Goal: Task Accomplishment & Management: Use online tool/utility

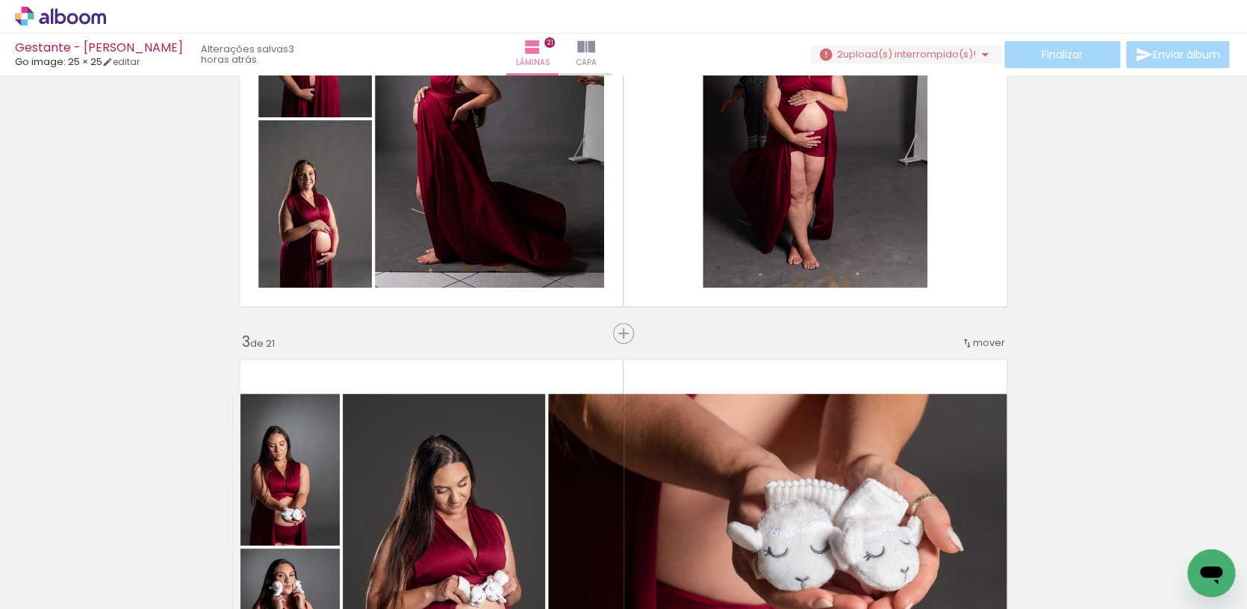
scroll to position [861, 0]
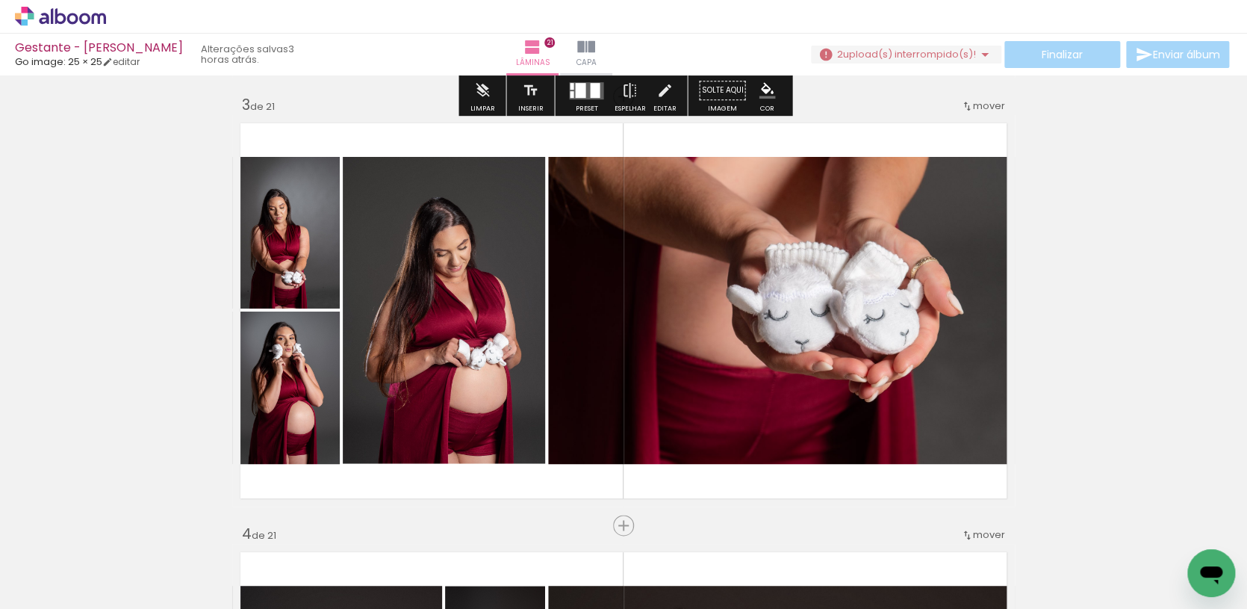
click at [871, 50] on span "upload(s) interrompido(s)!" at bounding box center [909, 54] width 133 height 14
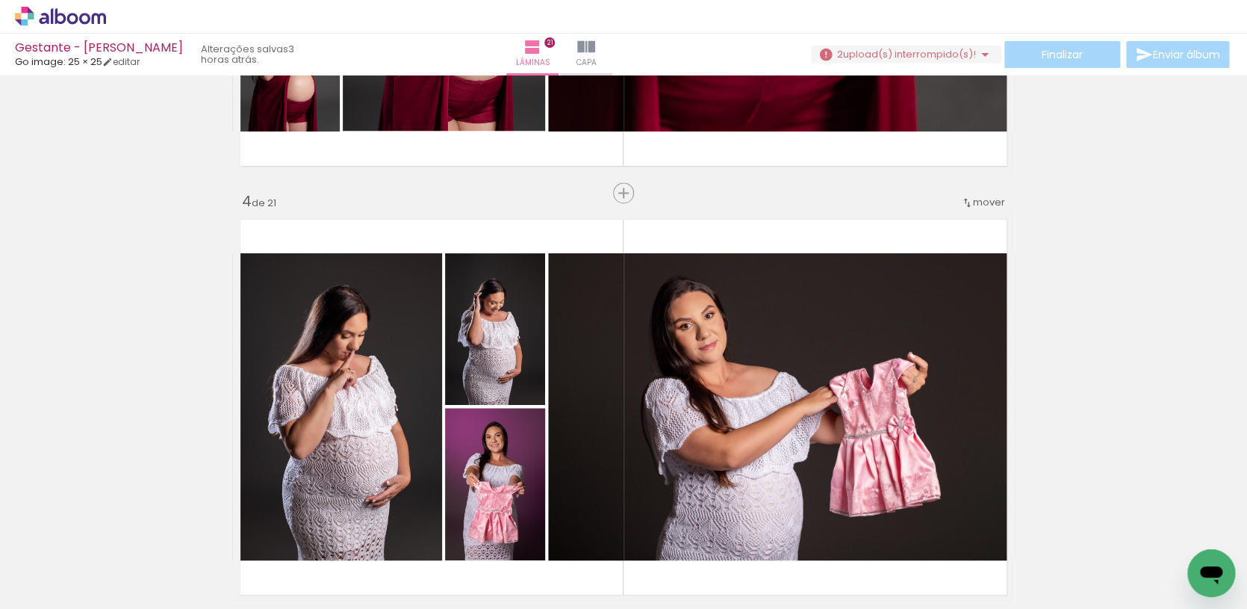
scroll to position [1289, 0]
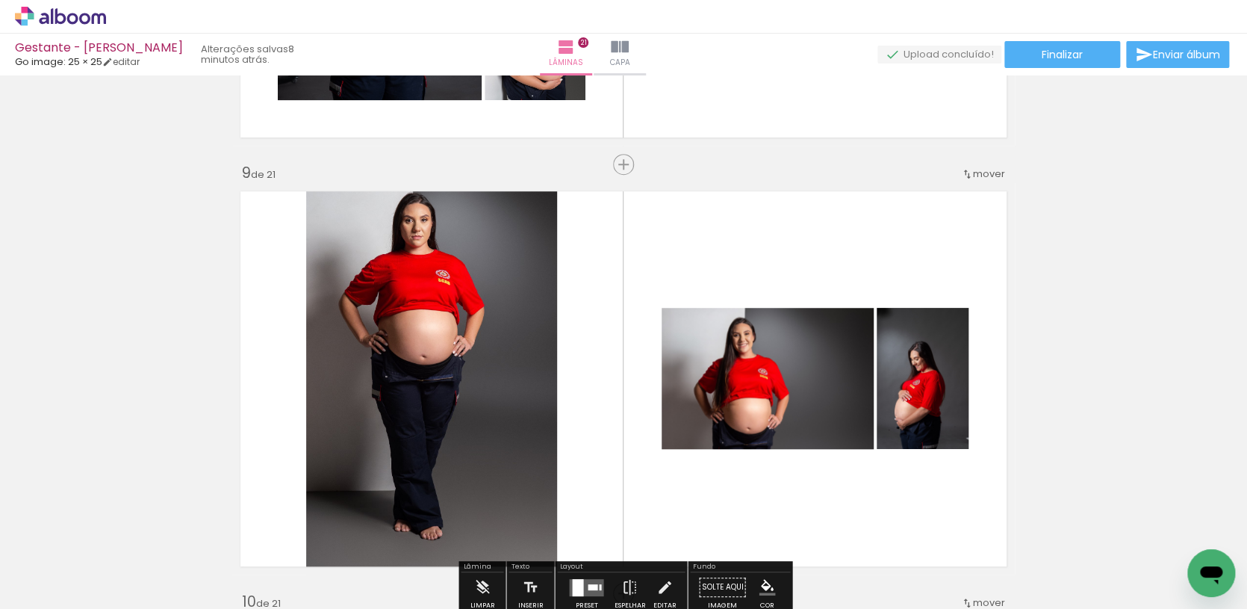
scroll to position [1089, 0]
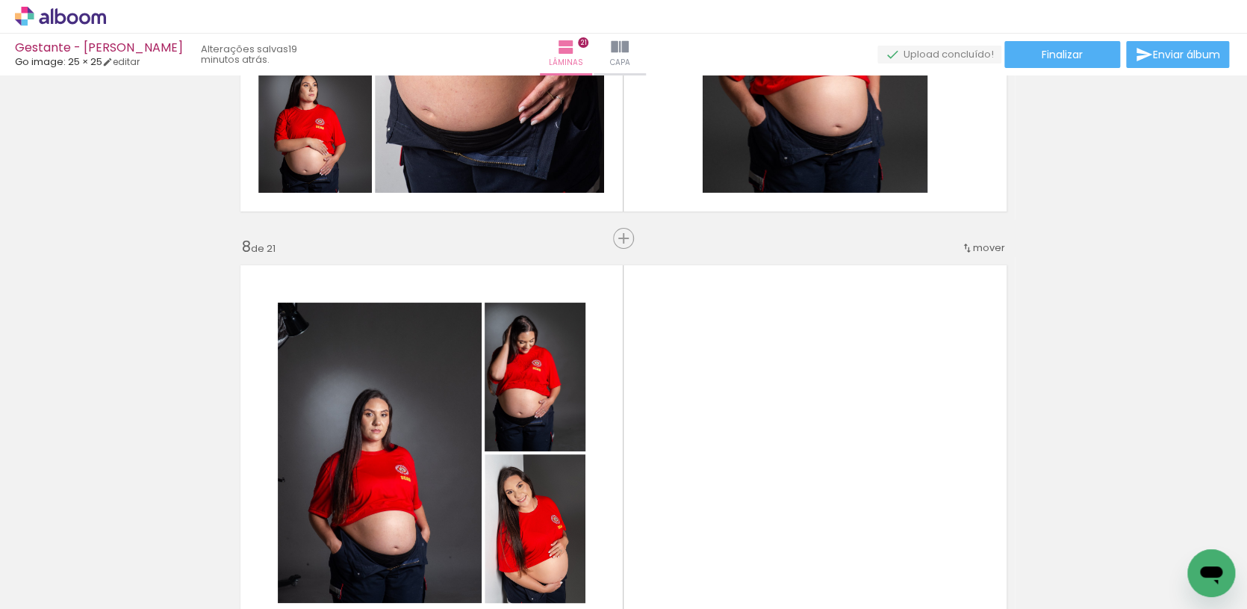
scroll to position [2839, 0]
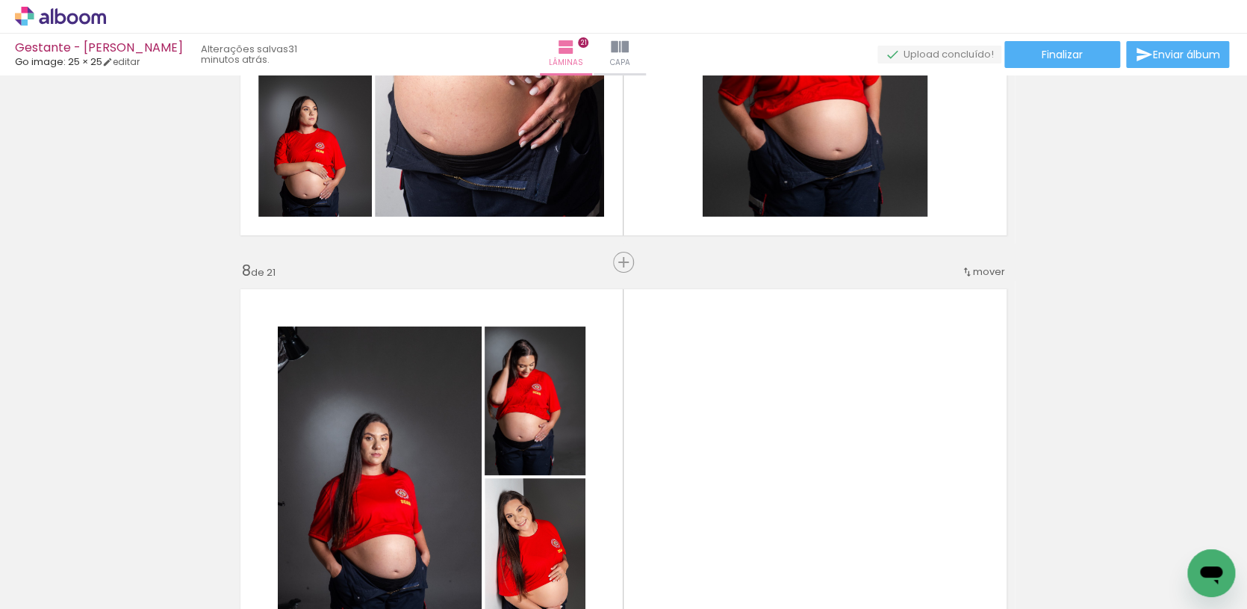
scroll to position [1089, 0]
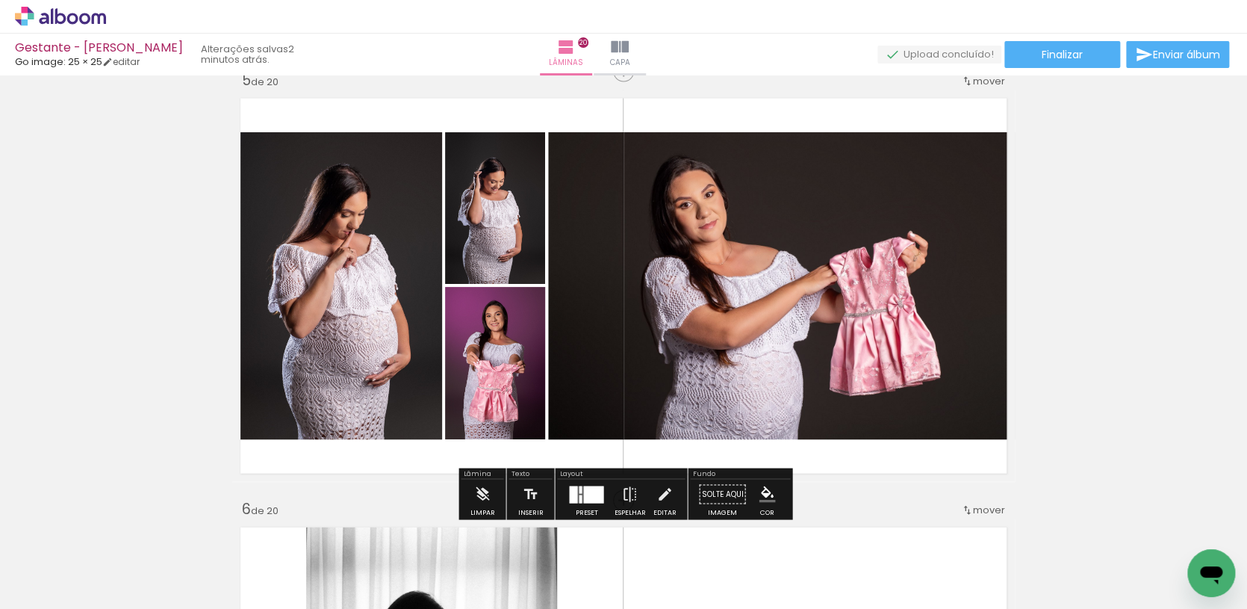
scroll to position [1743, 0]
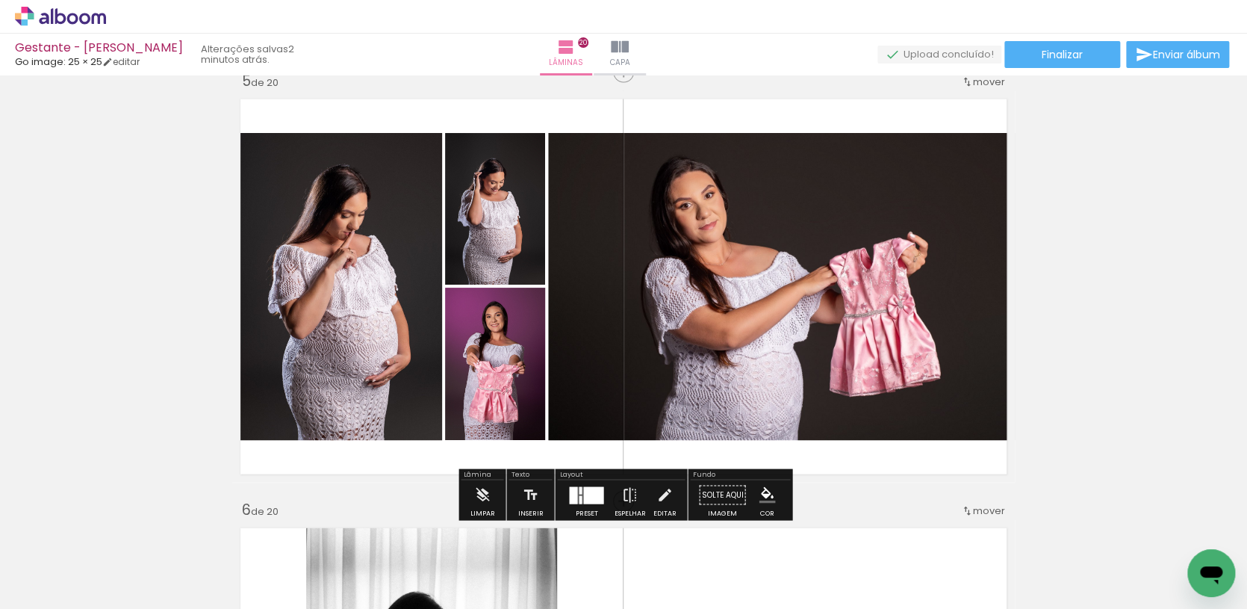
click at [993, 82] on span "mover" at bounding box center [989, 82] width 32 height 14
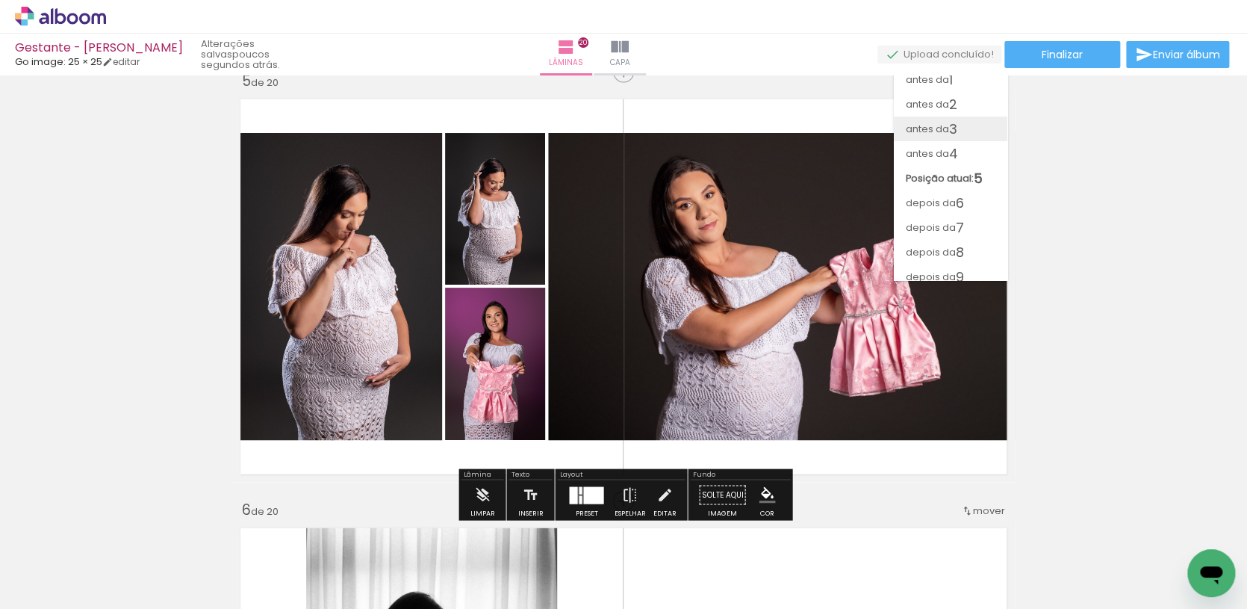
click at [955, 119] on span "3" at bounding box center [953, 129] width 8 height 25
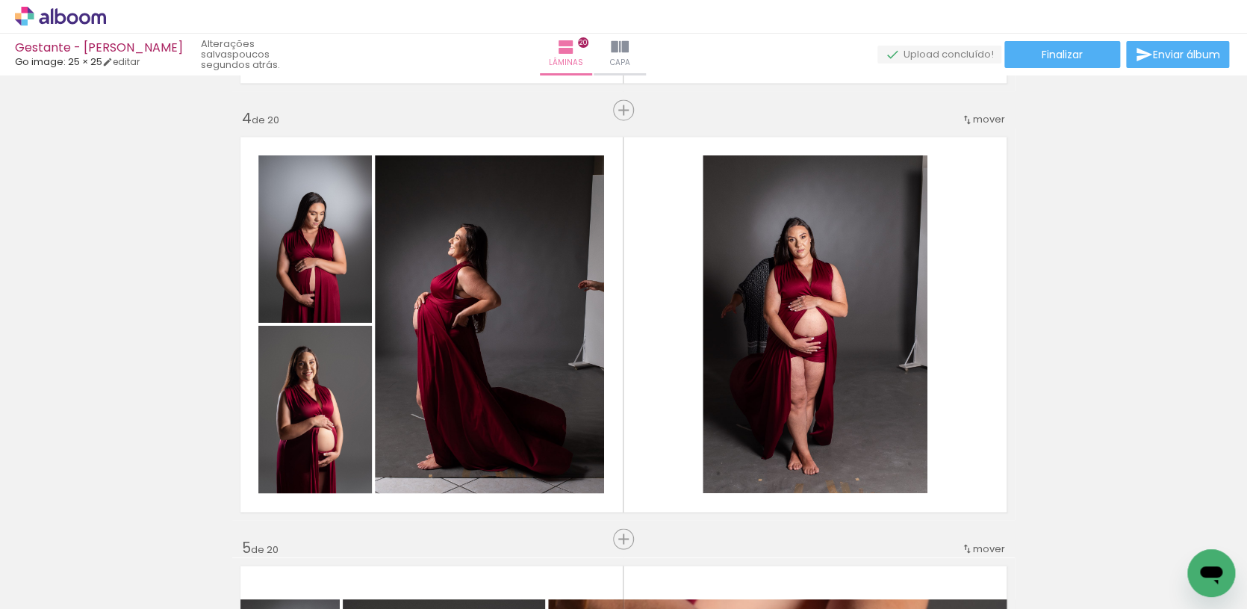
scroll to position [1290, 0]
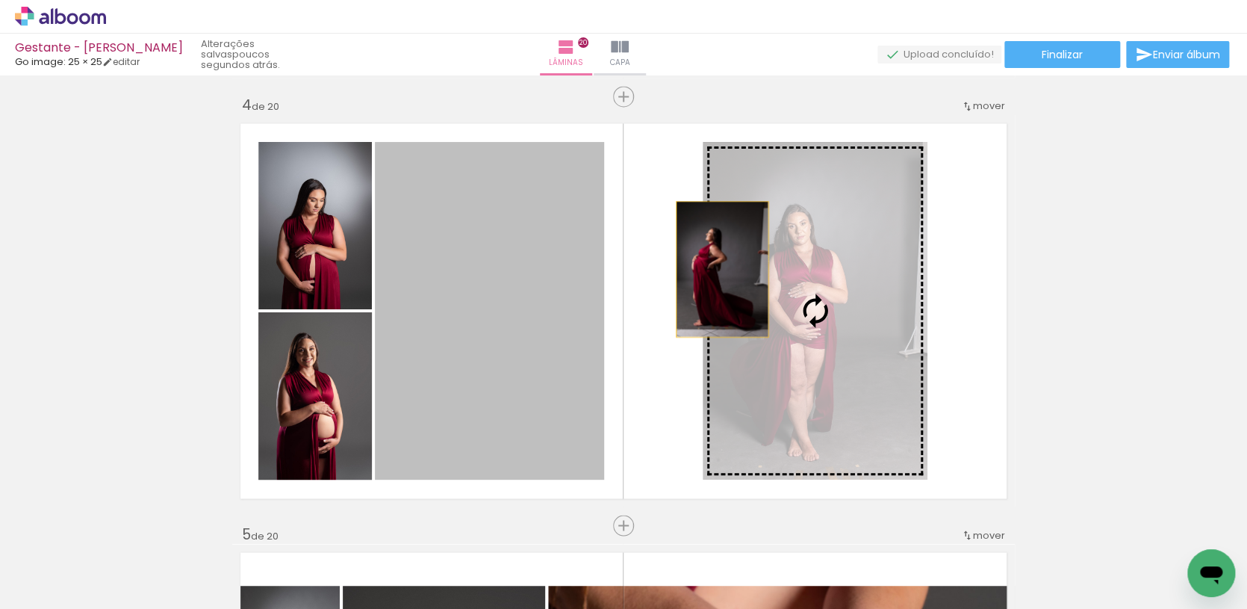
drag, startPoint x: 497, startPoint y: 310, endPoint x: 723, endPoint y: 269, distance: 230.0
click at [0, 0] on slot at bounding box center [0, 0] width 0 height 0
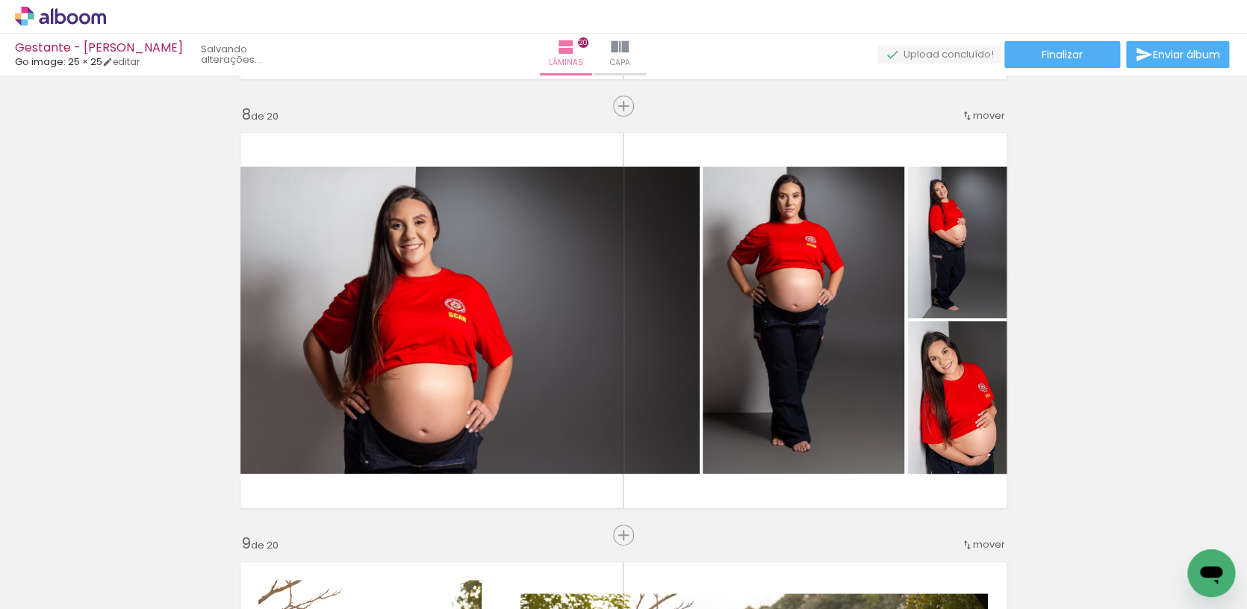
scroll to position [2727, 0]
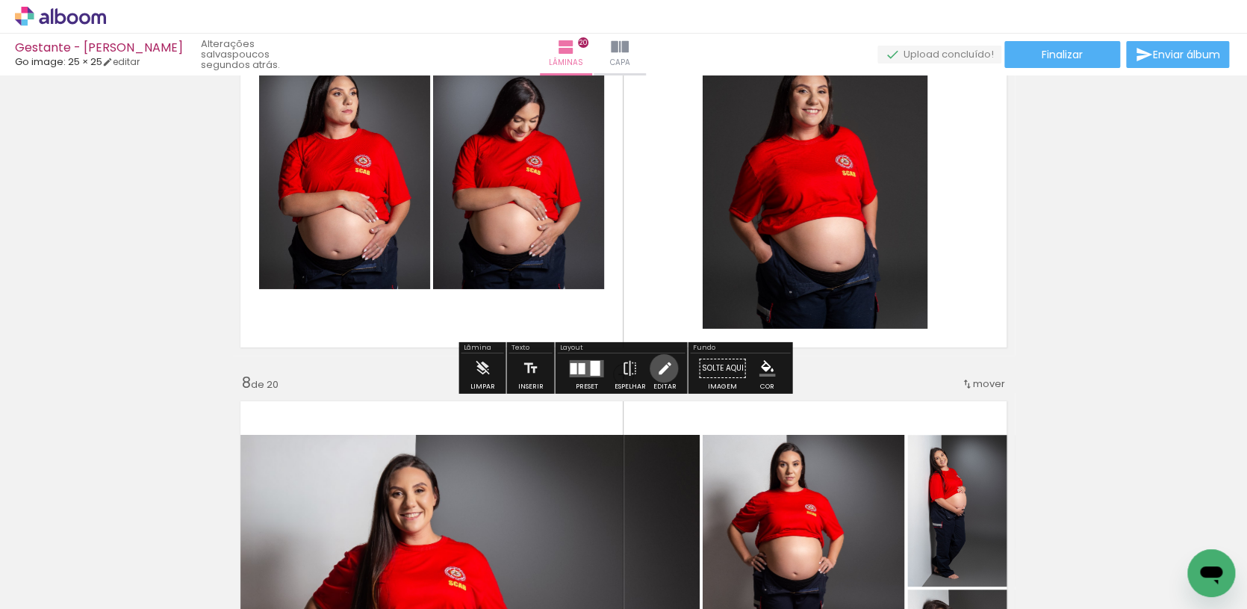
click at [660, 368] on iron-icon at bounding box center [665, 368] width 16 height 30
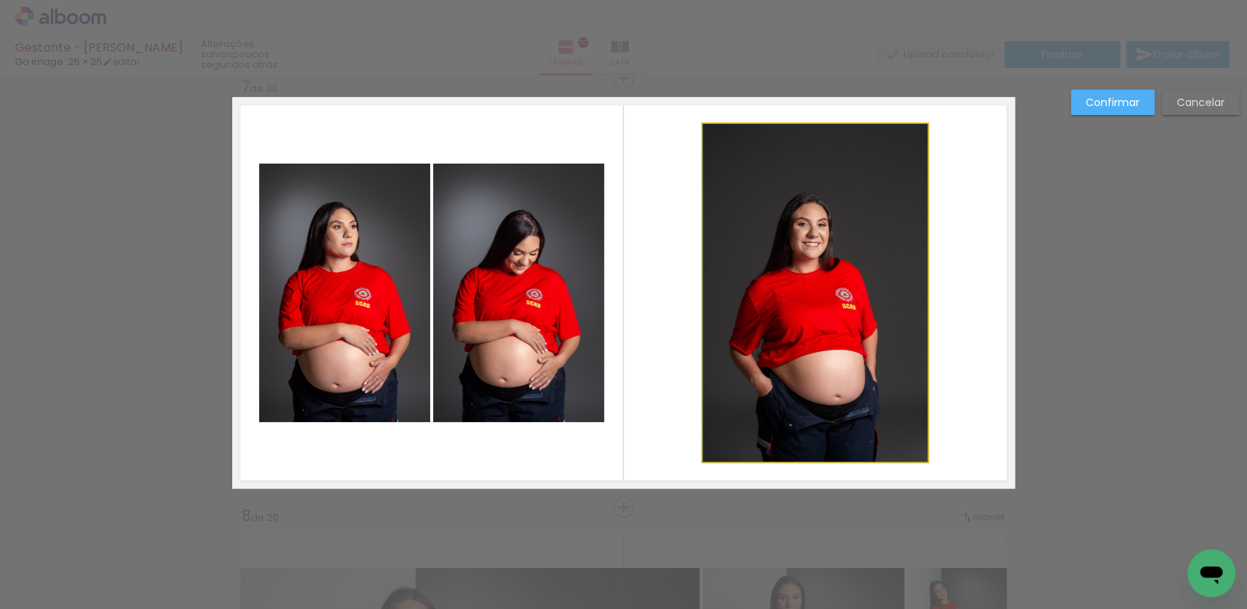
scroll to position [2592, 0]
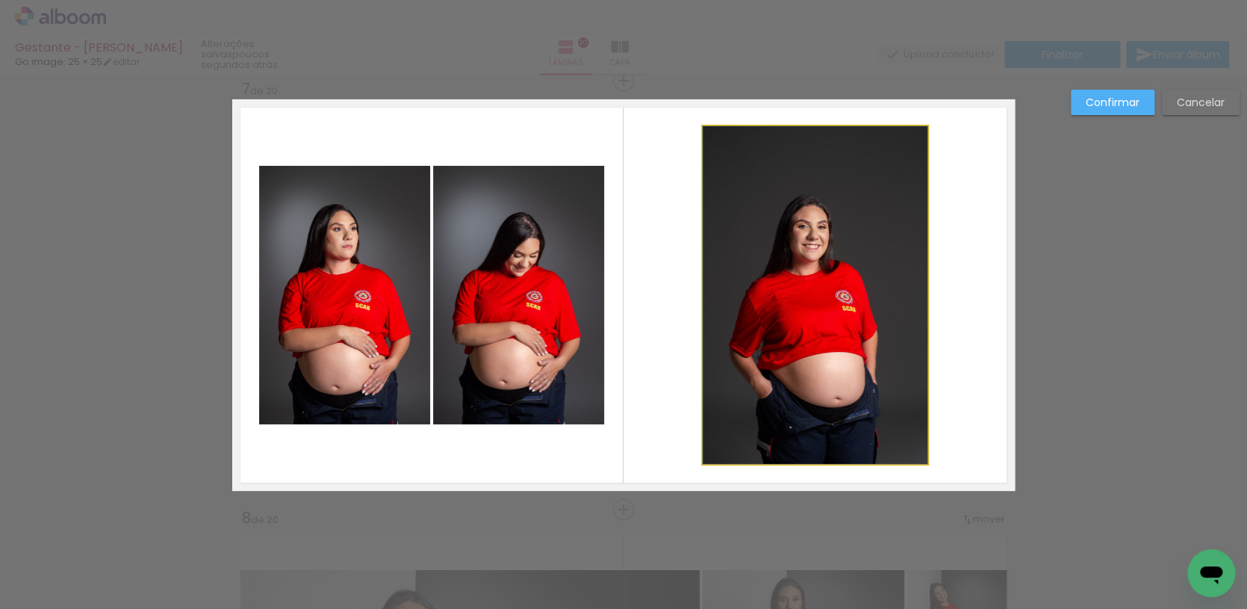
drag, startPoint x: 787, startPoint y: 313, endPoint x: 775, endPoint y: 329, distance: 19.3
click at [787, 314] on album-spread "7 de 20" at bounding box center [623, 294] width 783 height 391
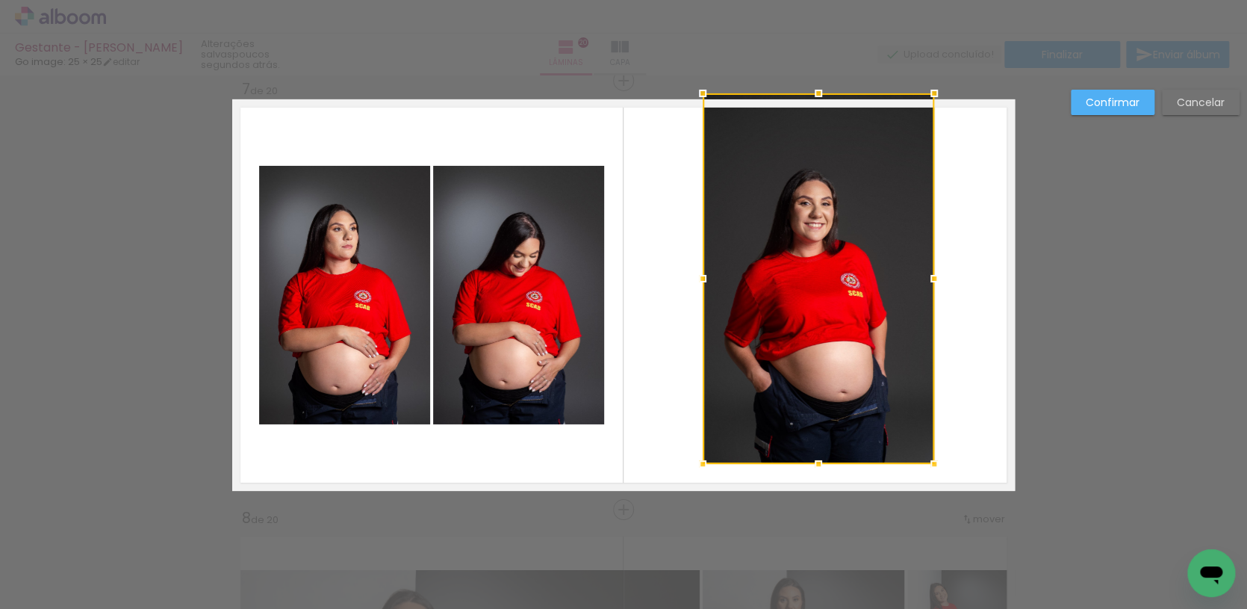
drag, startPoint x: 929, startPoint y: 126, endPoint x: 936, endPoint y: 108, distance: 19.8
click at [936, 108] on div at bounding box center [935, 93] width 30 height 30
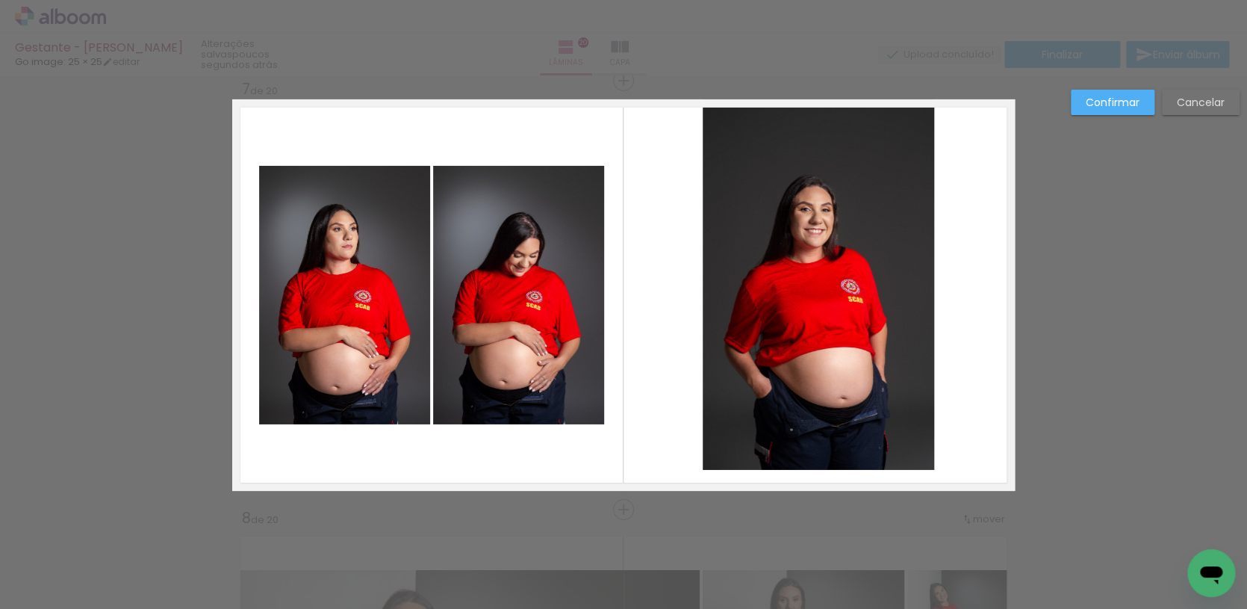
drag, startPoint x: 1182, startPoint y: 103, endPoint x: 1020, endPoint y: 107, distance: 161.4
click at [0, 0] on slot "Cancelar" at bounding box center [0, 0] width 0 height 0
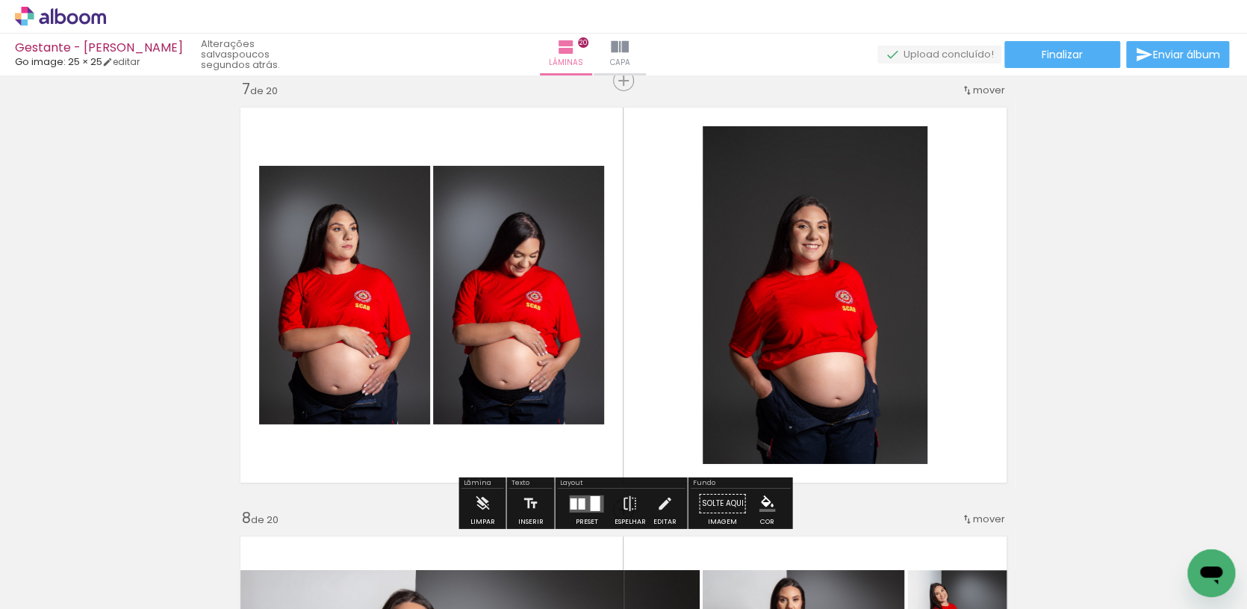
click at [657, 496] on iron-icon at bounding box center [665, 504] width 16 height 30
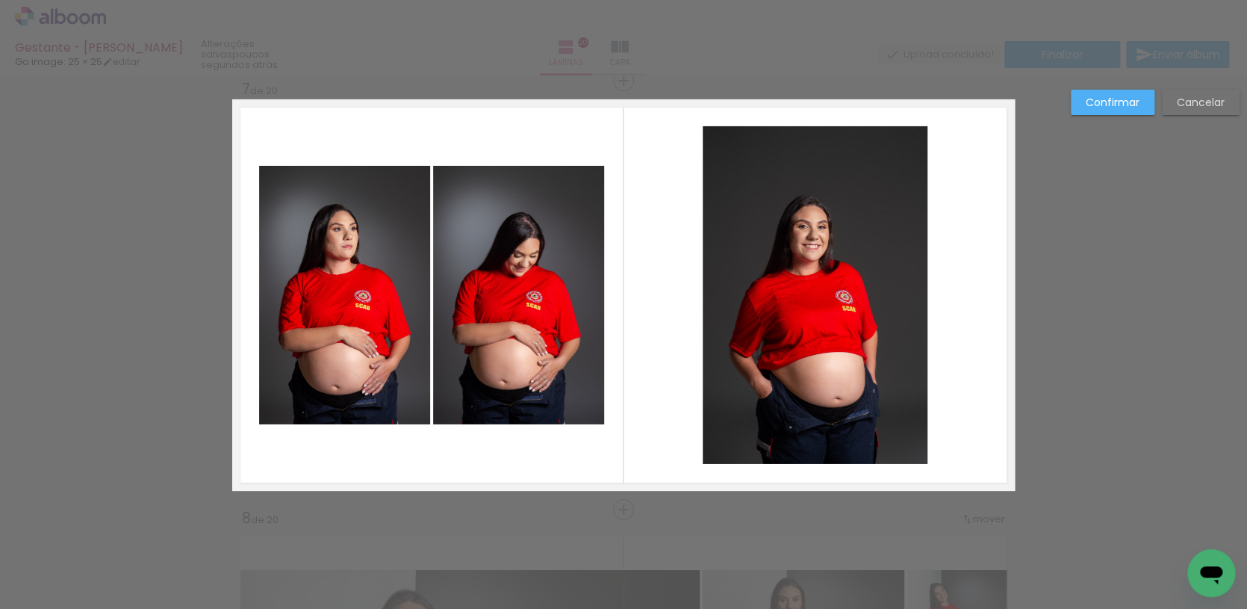
scroll to position [2591, 0]
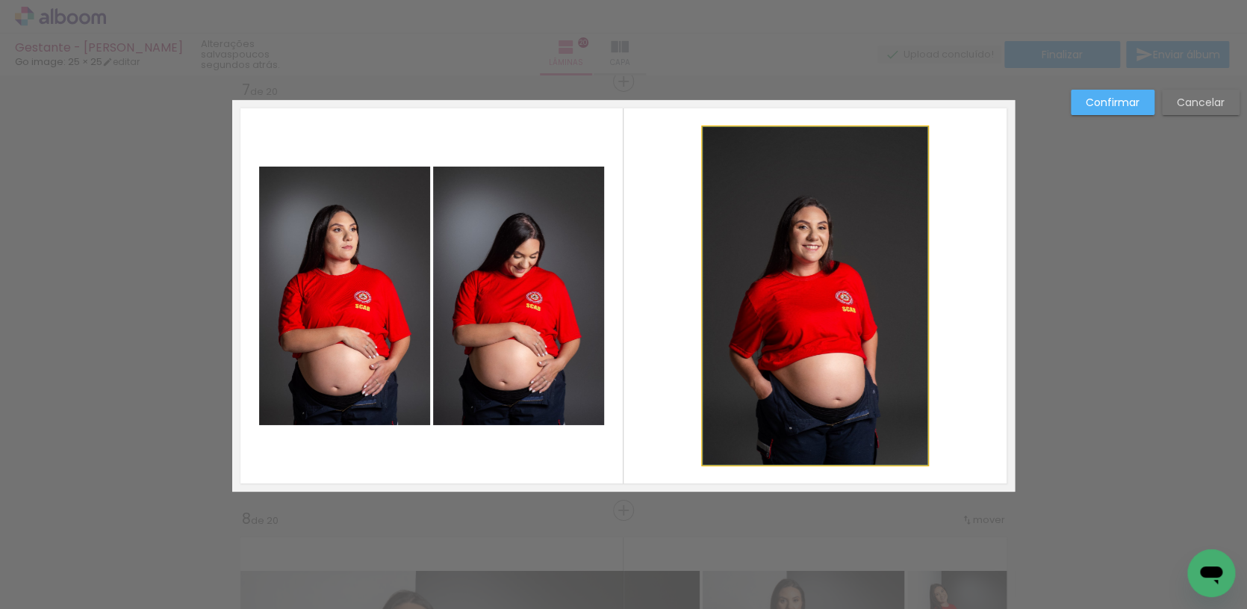
click at [801, 327] on quentale-photo at bounding box center [815, 296] width 225 height 338
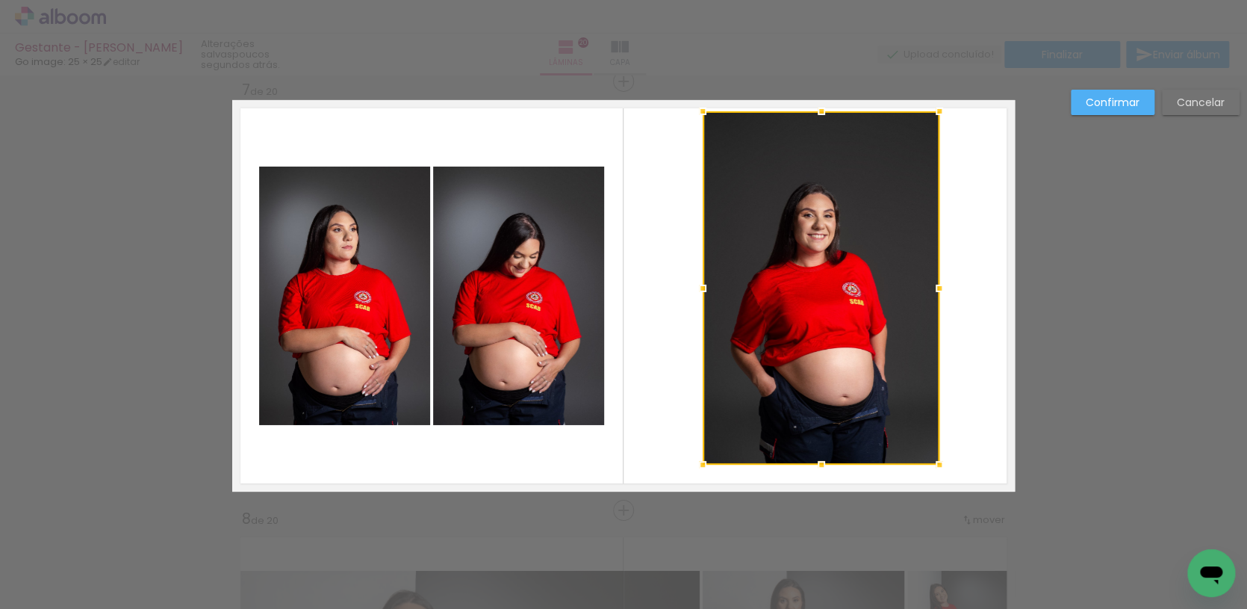
drag, startPoint x: 928, startPoint y: 124, endPoint x: 961, endPoint y: 99, distance: 40.5
click at [940, 97] on div at bounding box center [940, 111] width 30 height 30
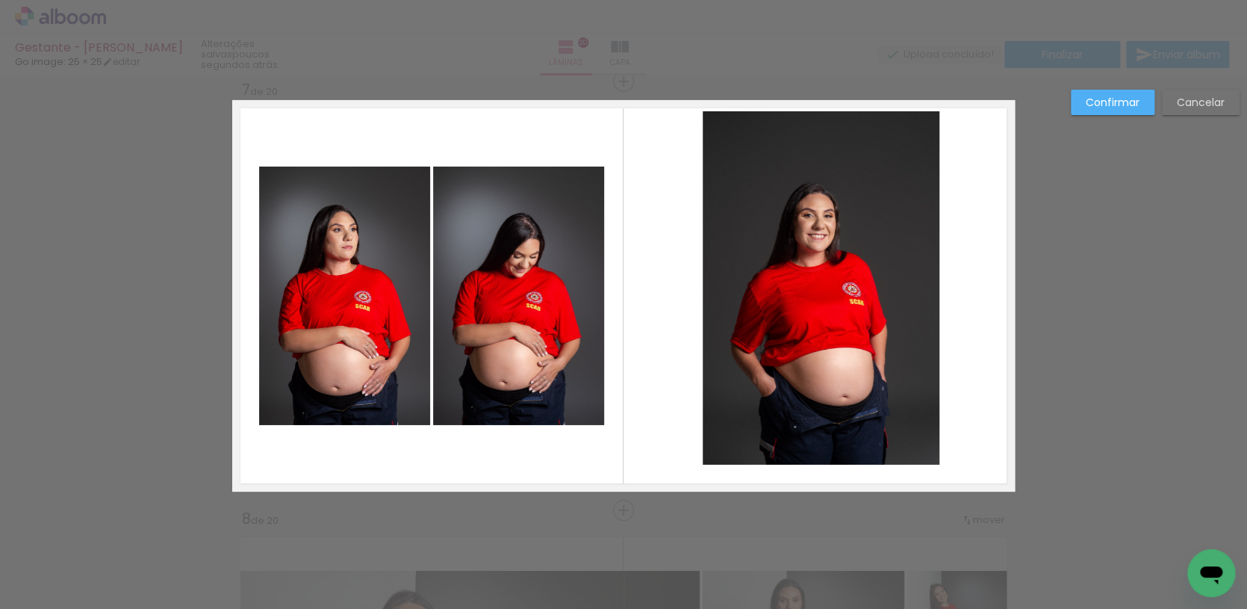
click at [0, 0] on slot "Cancelar" at bounding box center [0, 0] width 0 height 0
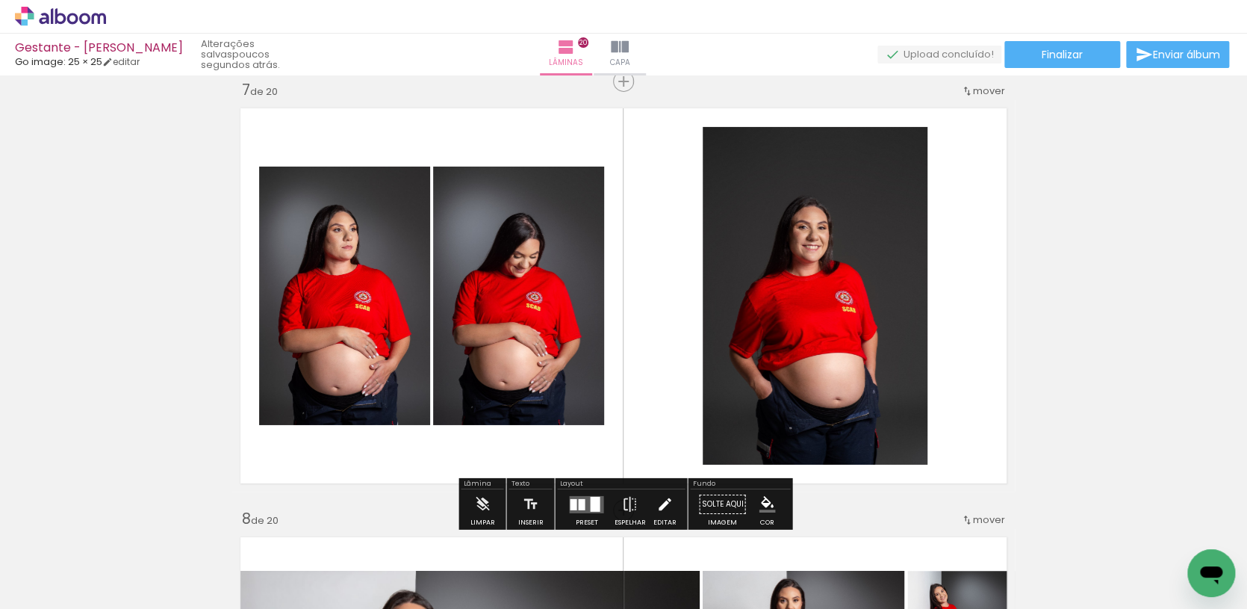
click at [660, 499] on iron-icon at bounding box center [665, 504] width 16 height 30
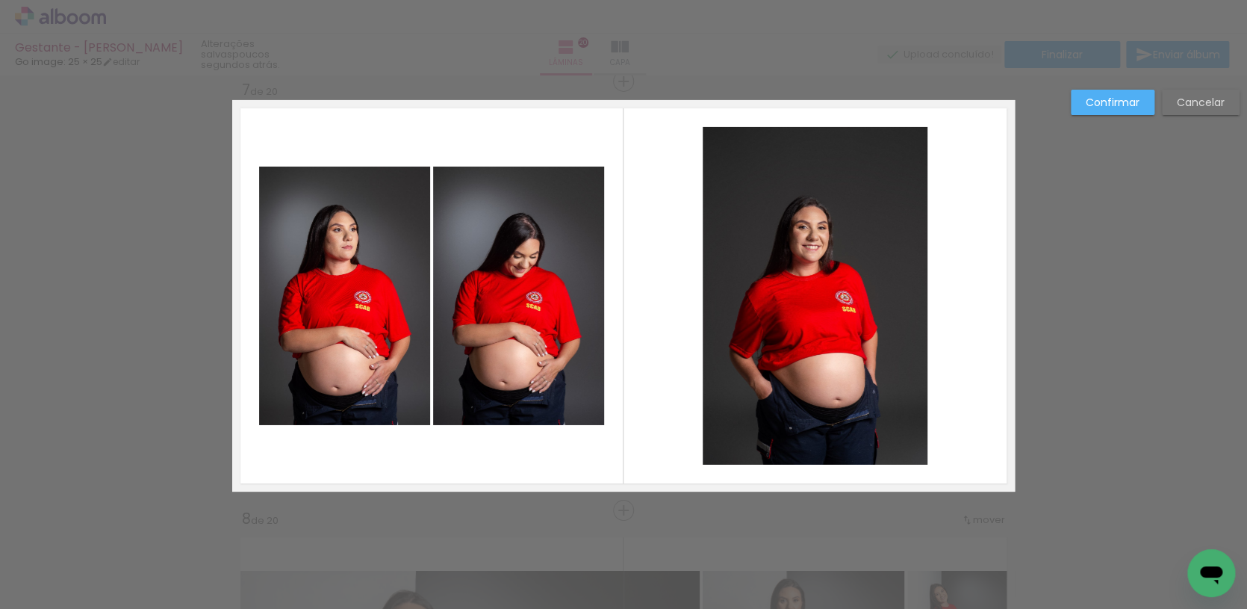
click at [745, 418] on quentale-photo at bounding box center [815, 296] width 225 height 338
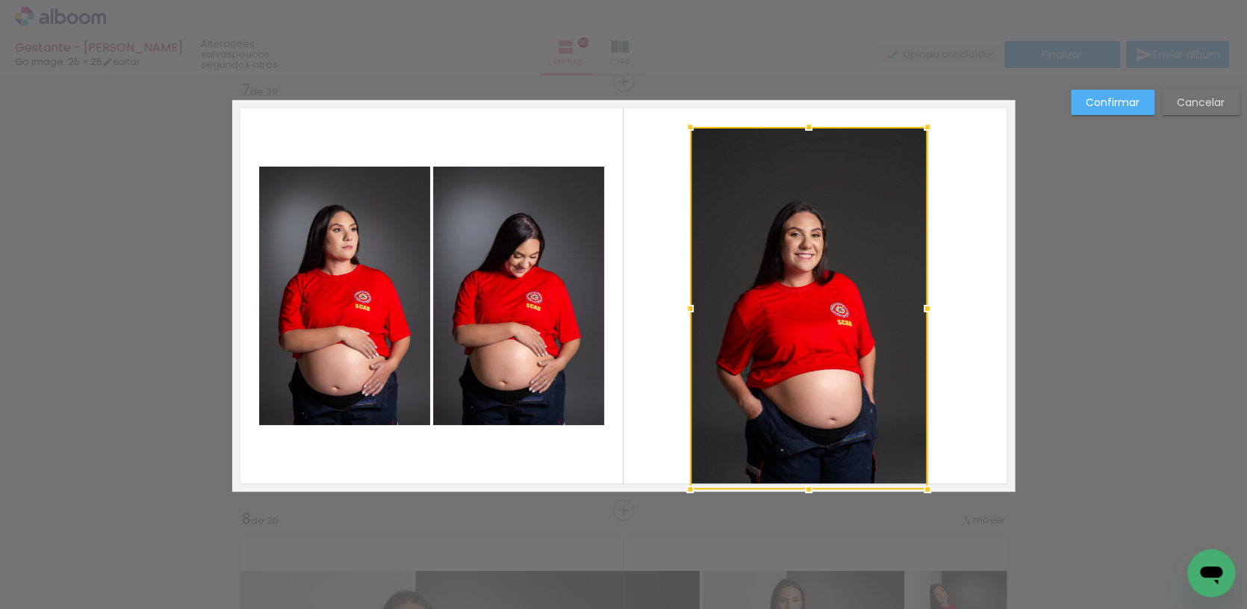
drag, startPoint x: 702, startPoint y: 464, endPoint x: 689, endPoint y: 488, distance: 27.1
click at [689, 488] on div at bounding box center [690, 489] width 30 height 30
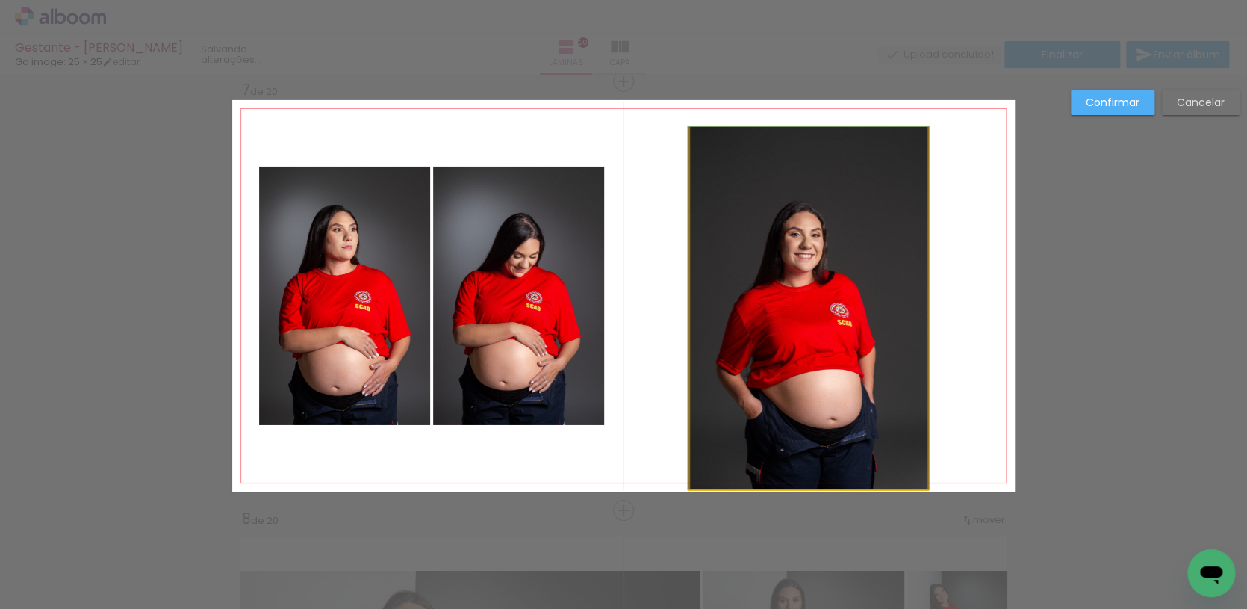
click at [926, 134] on quentale-photo at bounding box center [809, 308] width 238 height 362
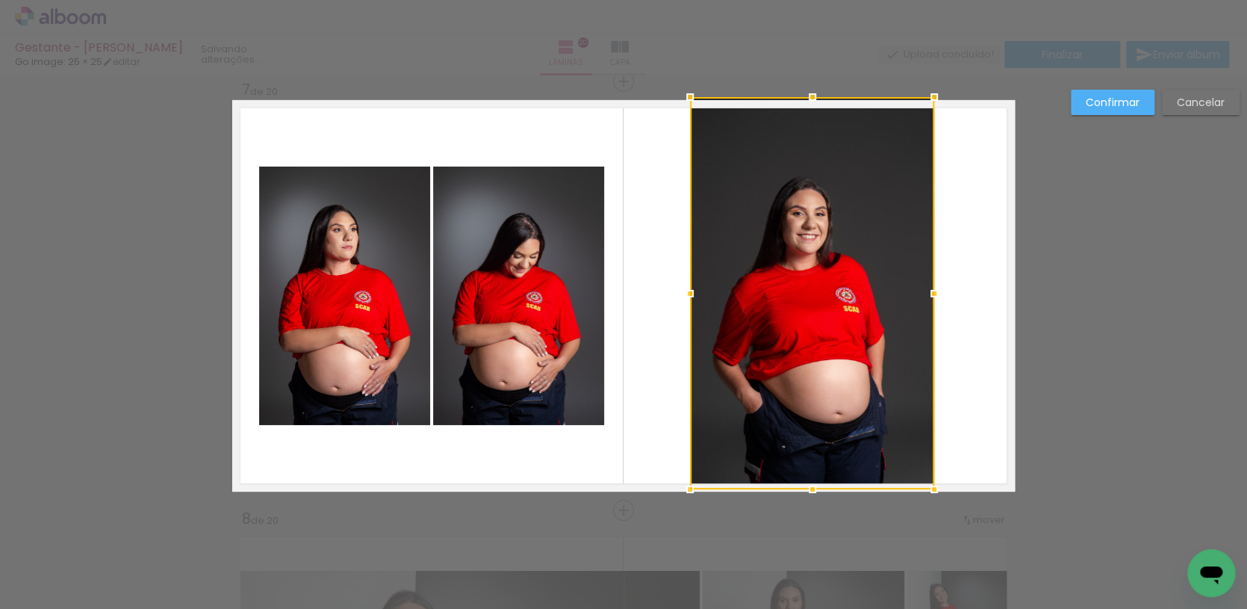
drag, startPoint x: 928, startPoint y: 124, endPoint x: 976, endPoint y: 99, distance: 53.8
click at [934, 108] on div at bounding box center [935, 97] width 30 height 30
click at [1106, 93] on paper-button "Confirmar" at bounding box center [1113, 102] width 84 height 25
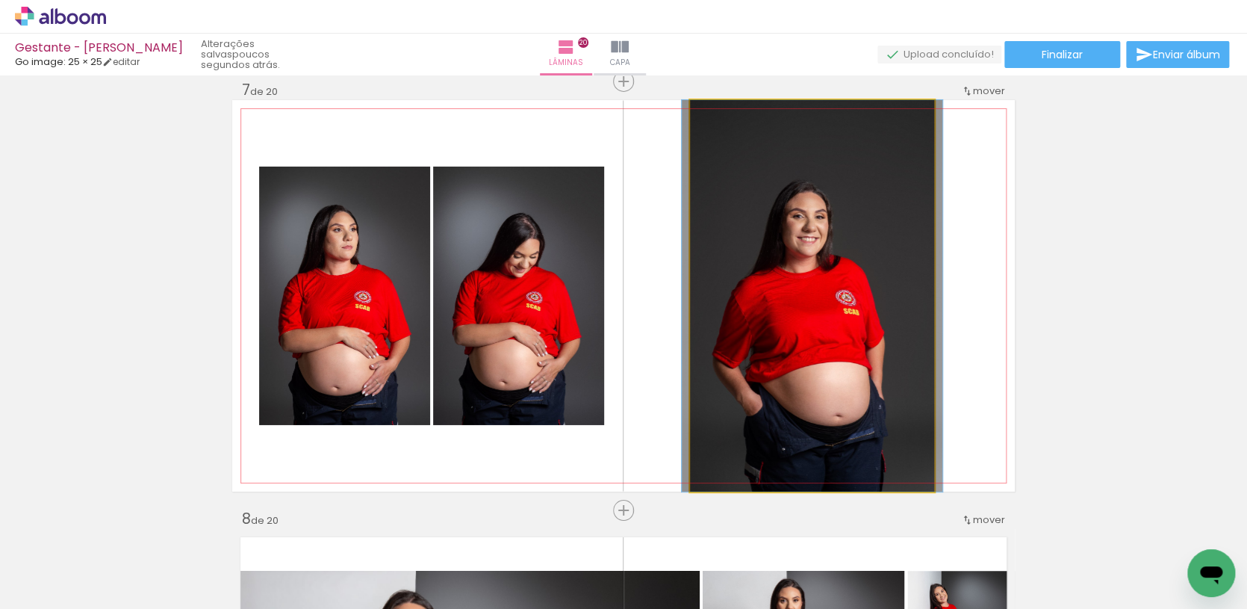
click at [819, 302] on quentale-photo at bounding box center [812, 295] width 244 height 391
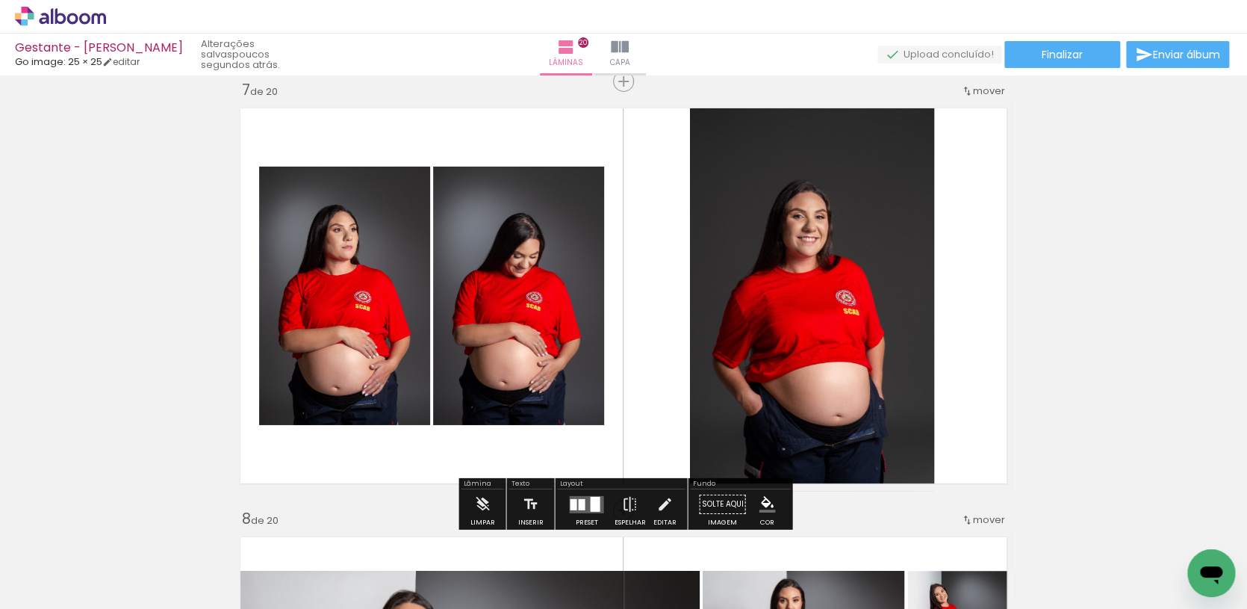
click at [795, 288] on quentale-photo at bounding box center [812, 295] width 244 height 391
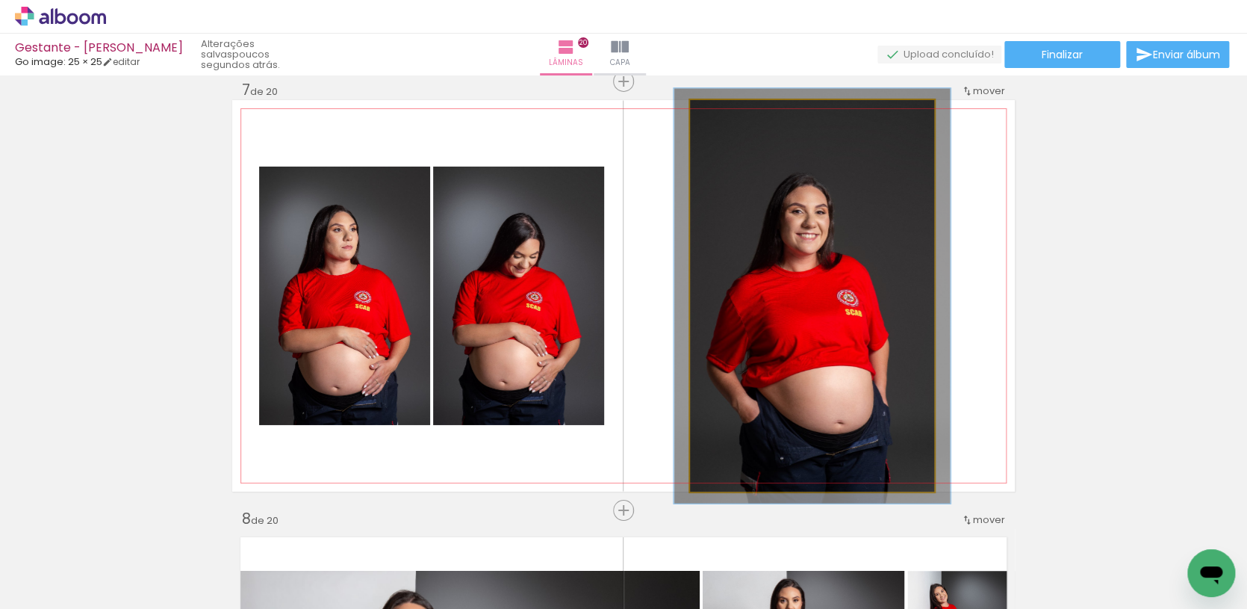
type paper-slider "106"
drag, startPoint x: 729, startPoint y: 114, endPoint x: 791, endPoint y: 184, distance: 93.1
click at [732, 120] on div at bounding box center [728, 115] width 13 height 13
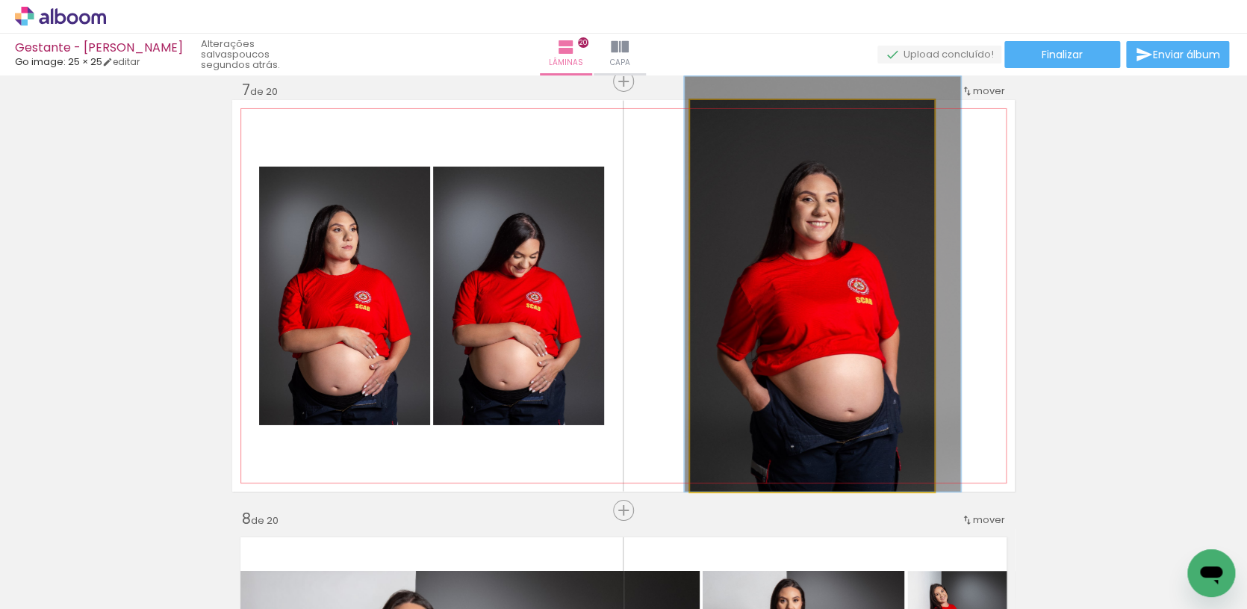
drag, startPoint x: 797, startPoint y: 204, endPoint x: 807, endPoint y: 171, distance: 34.5
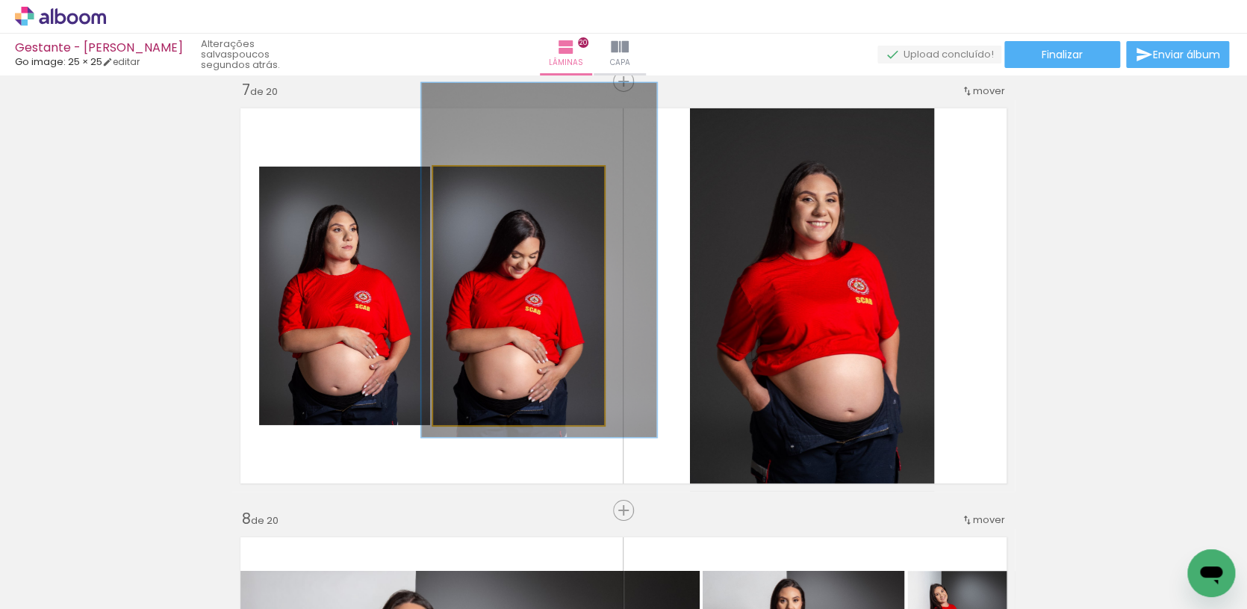
type paper-slider "137"
drag, startPoint x: 491, startPoint y: 186, endPoint x: 503, endPoint y: 209, distance: 26.4
click at [493, 187] on div at bounding box center [489, 182] width 13 height 13
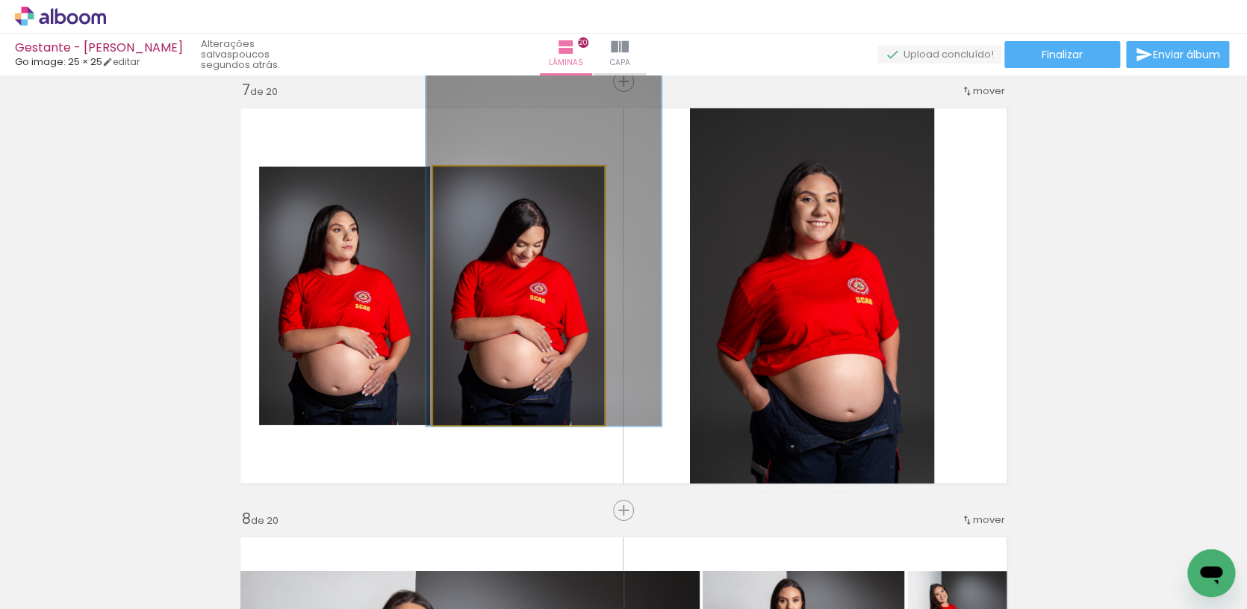
drag, startPoint x: 512, startPoint y: 225, endPoint x: 516, endPoint y: 217, distance: 8.4
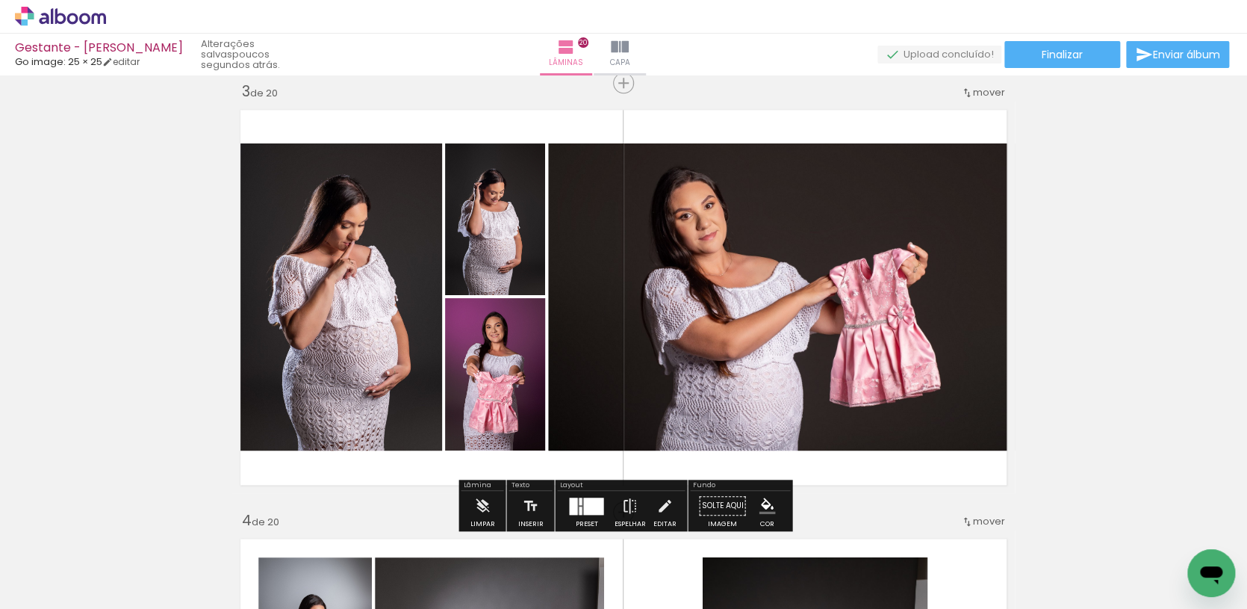
scroll to position [845, 0]
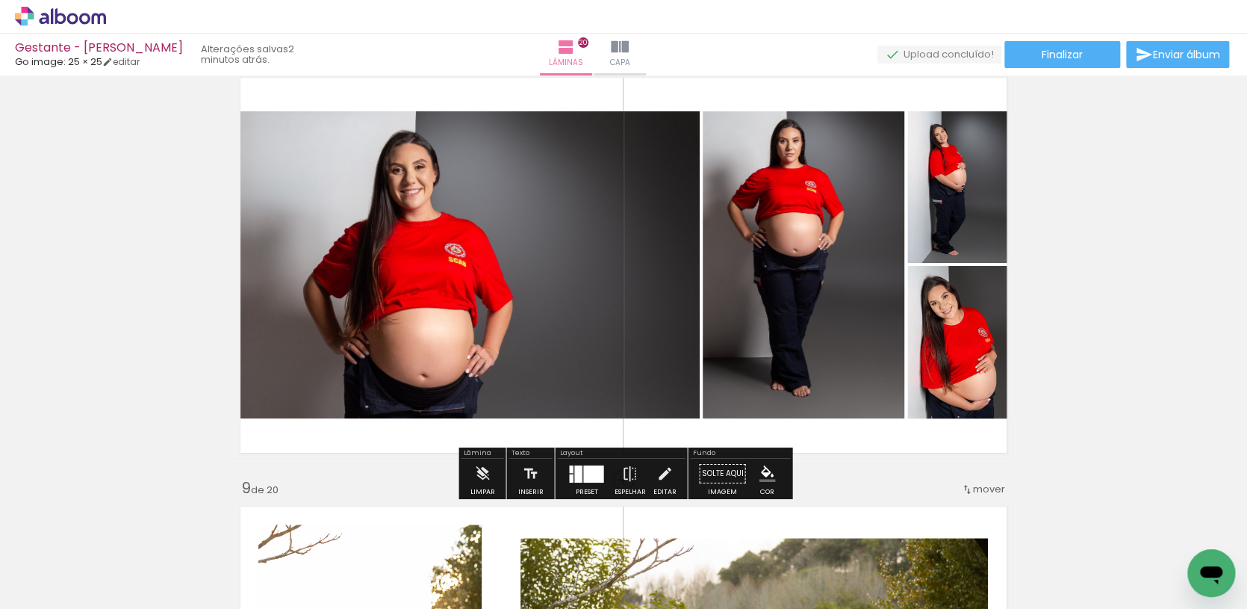
scroll to position [3052, 0]
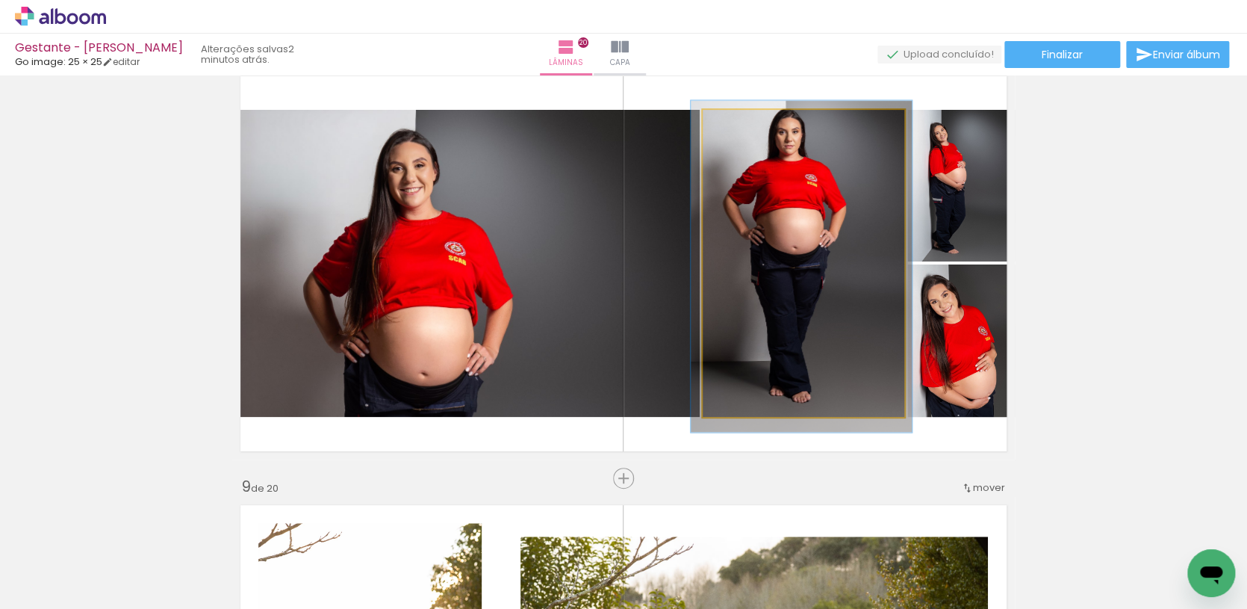
type paper-slider "108"
click at [749, 132] on div at bounding box center [743, 126] width 24 height 24
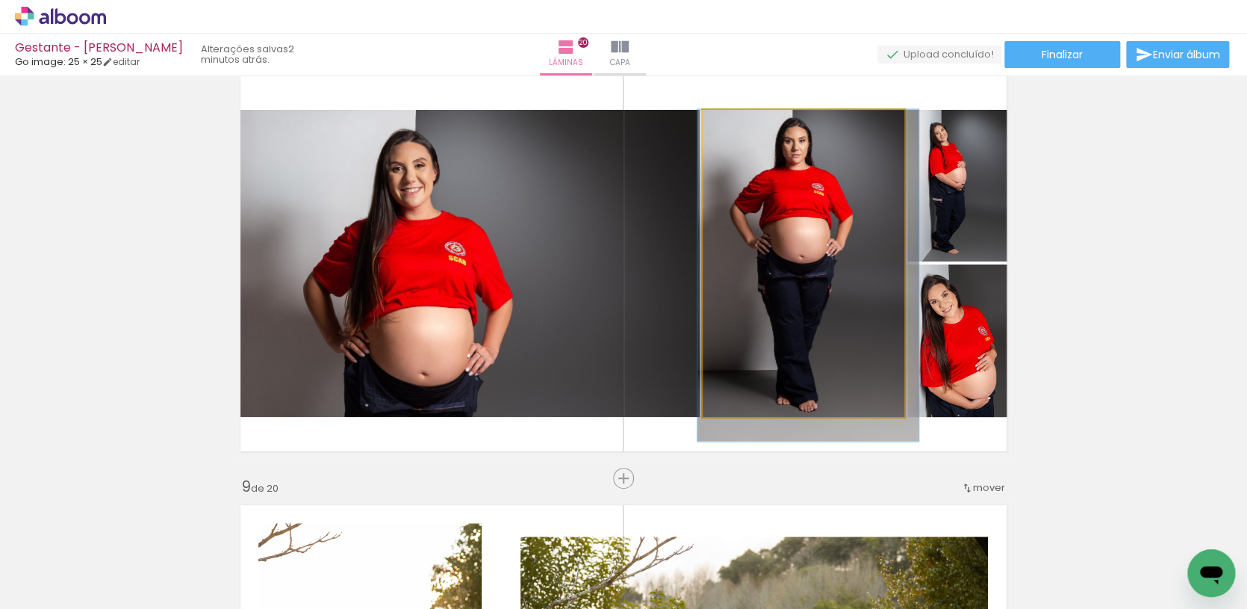
drag, startPoint x: 747, startPoint y: 213, endPoint x: 724, endPoint y: 221, distance: 24.6
click at [754, 224] on div at bounding box center [808, 276] width 221 height 332
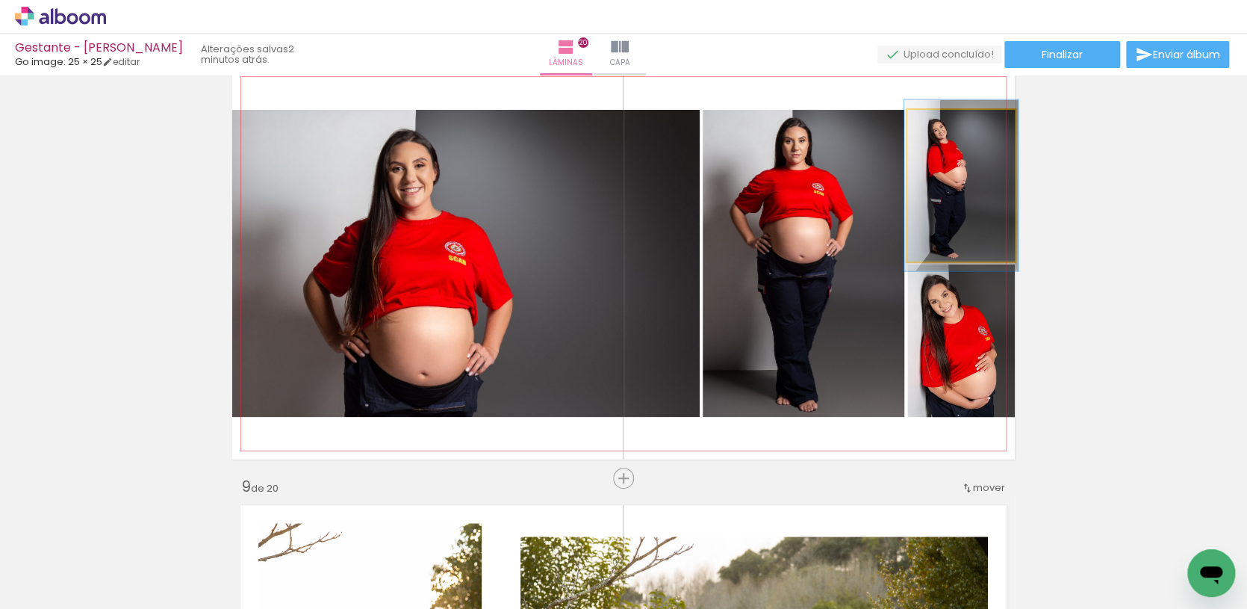
type paper-slider "106"
click at [949, 130] on div at bounding box center [945, 126] width 24 height 24
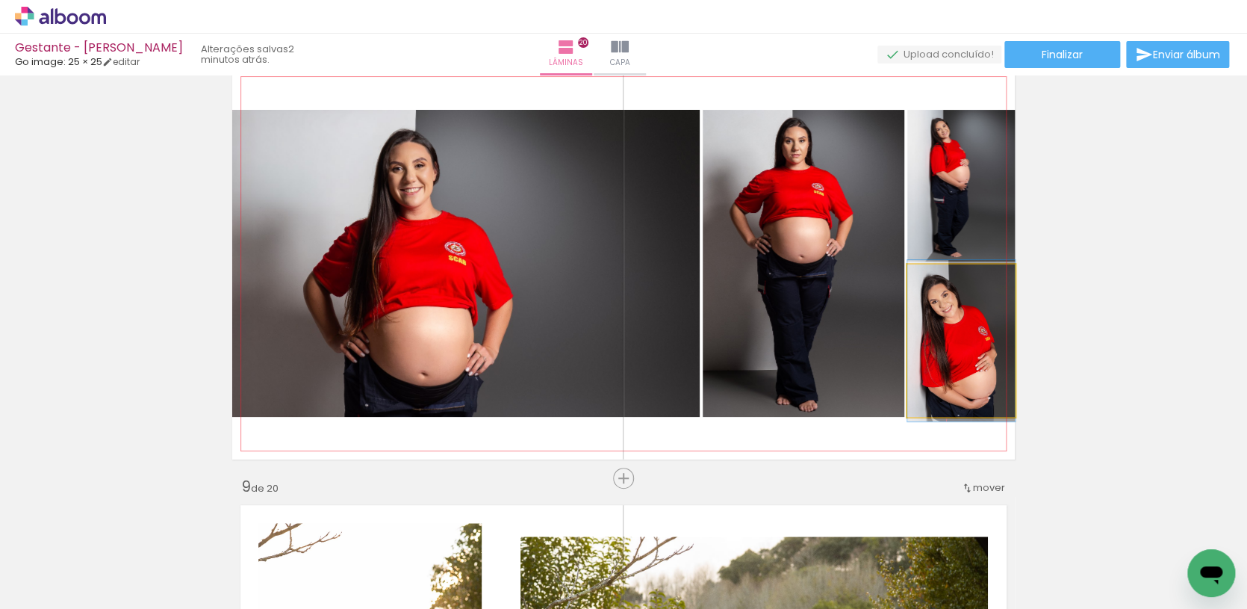
click at [942, 284] on div at bounding box center [941, 279] width 13 height 13
drag, startPoint x: 977, startPoint y: 350, endPoint x: 1071, endPoint y: 297, distance: 107.7
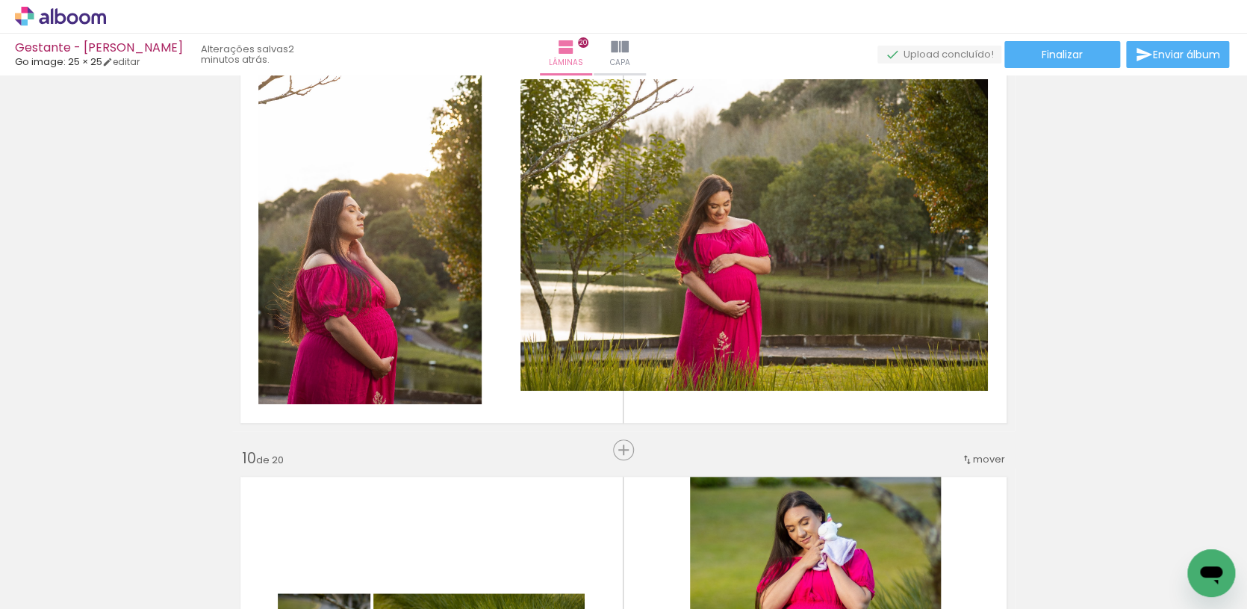
scroll to position [3491, 0]
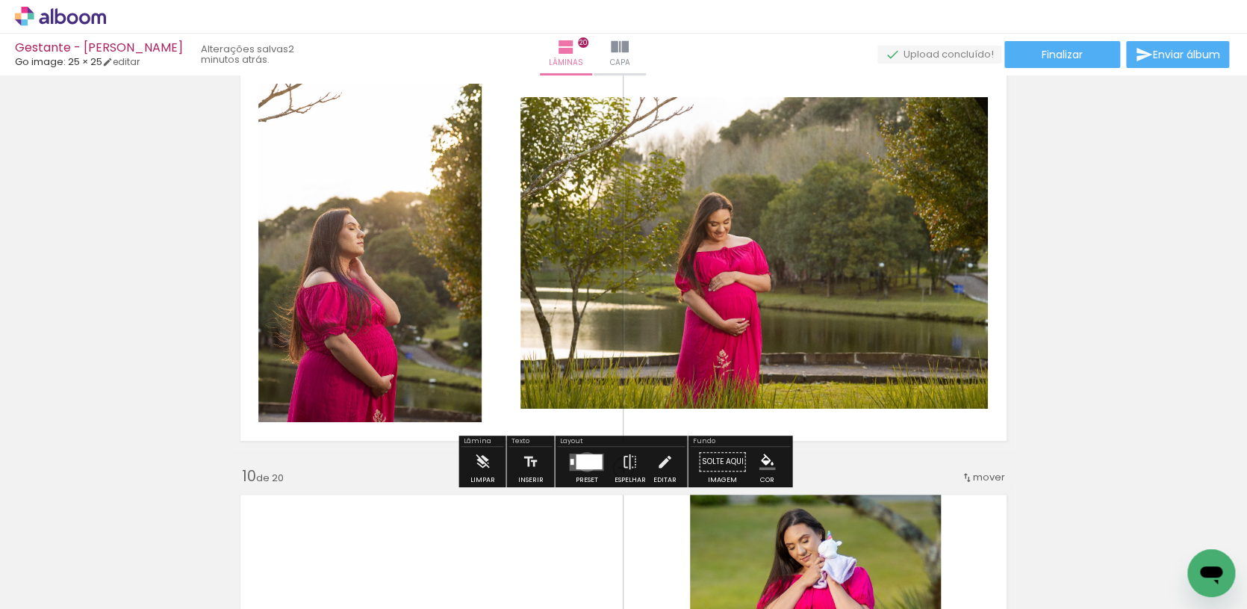
click at [583, 462] on div at bounding box center [589, 460] width 26 height 15
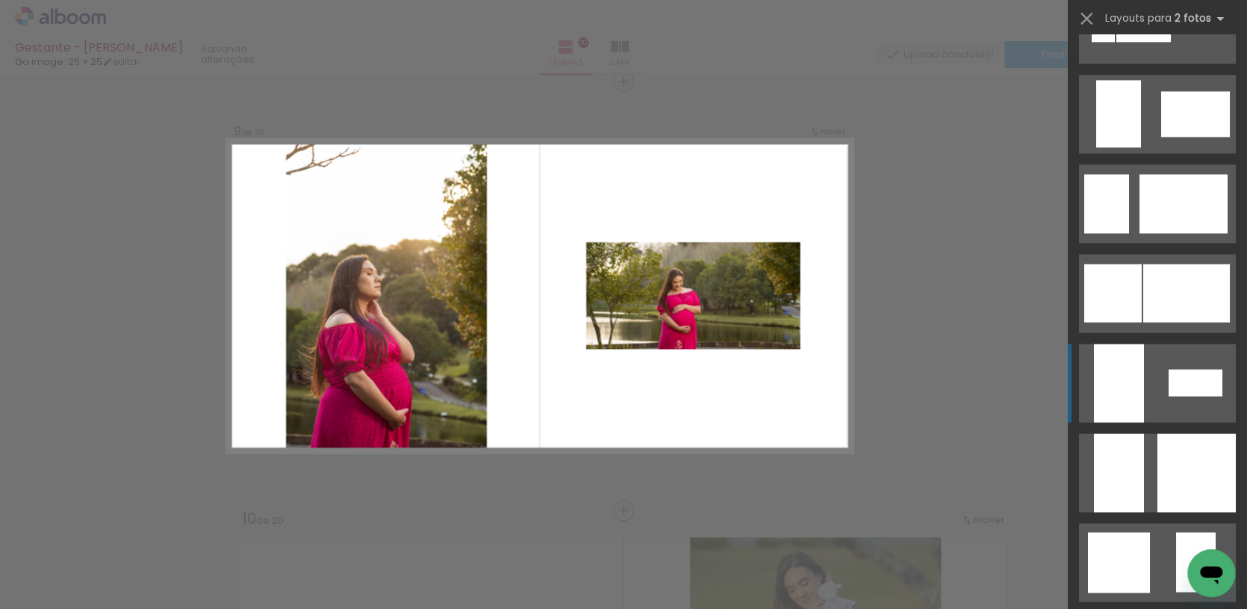
scroll to position [1261, 0]
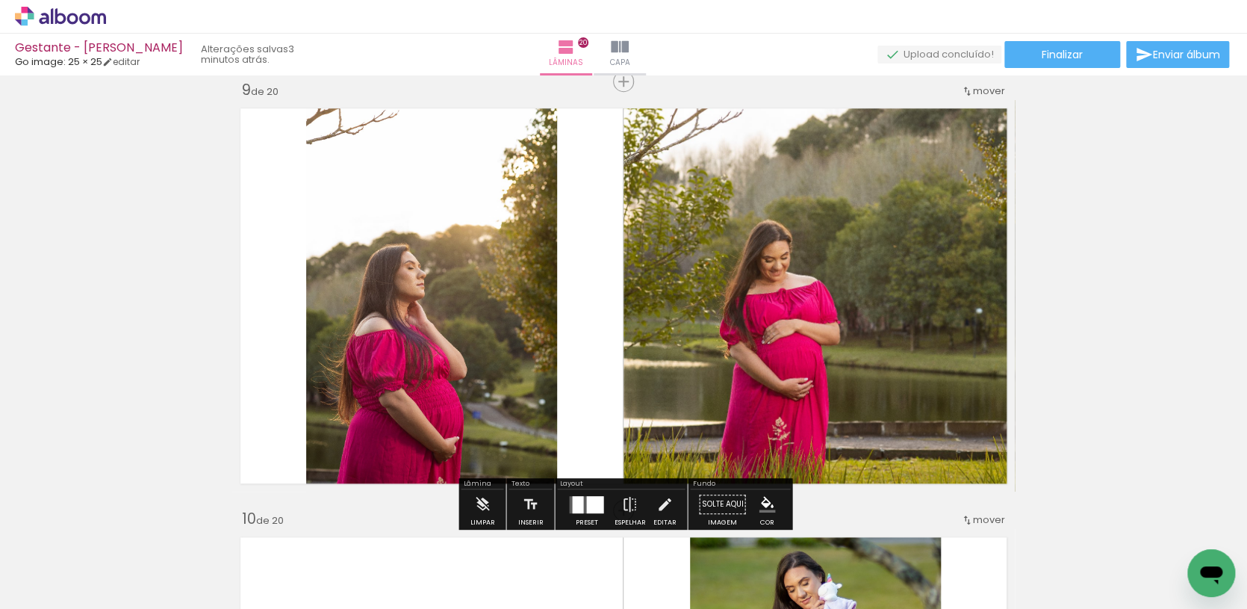
scroll to position [1261, 0]
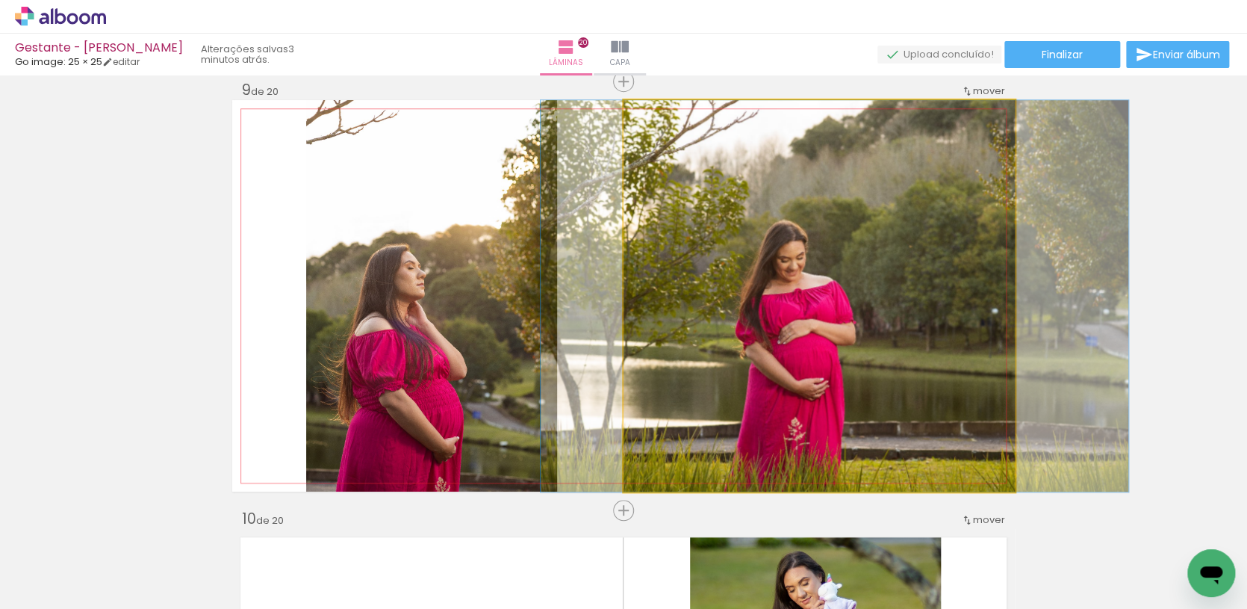
drag, startPoint x: 899, startPoint y: 360, endPoint x: 914, endPoint y: 359, distance: 15.7
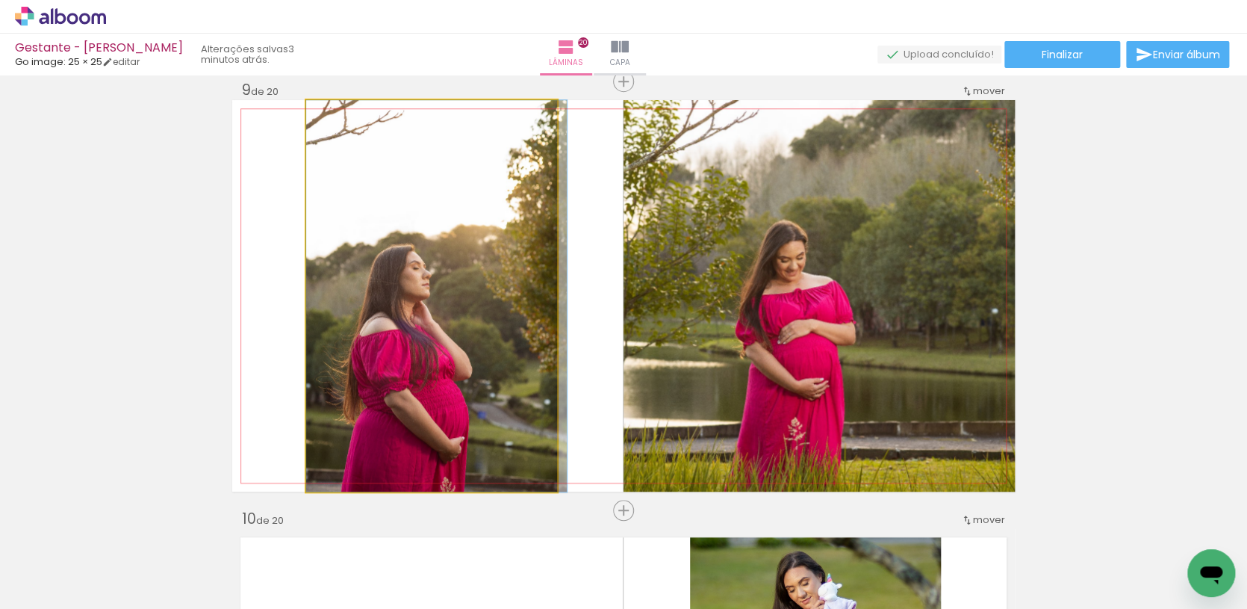
drag, startPoint x: 480, startPoint y: 367, endPoint x: 789, endPoint y: 332, distance: 310.5
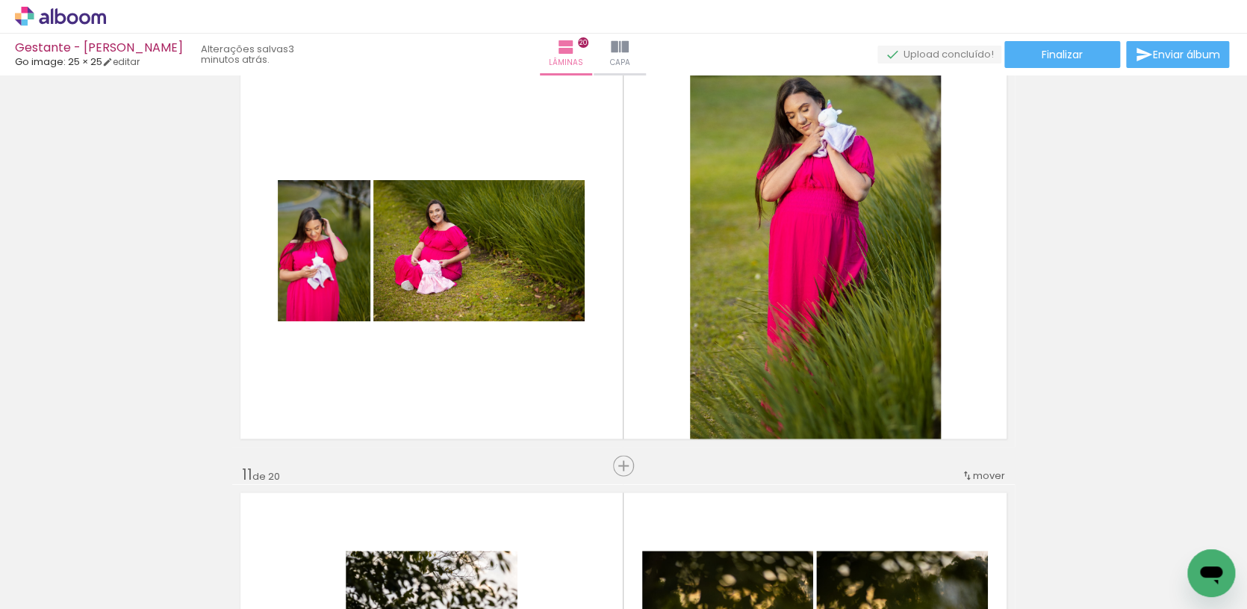
scroll to position [3923, 0]
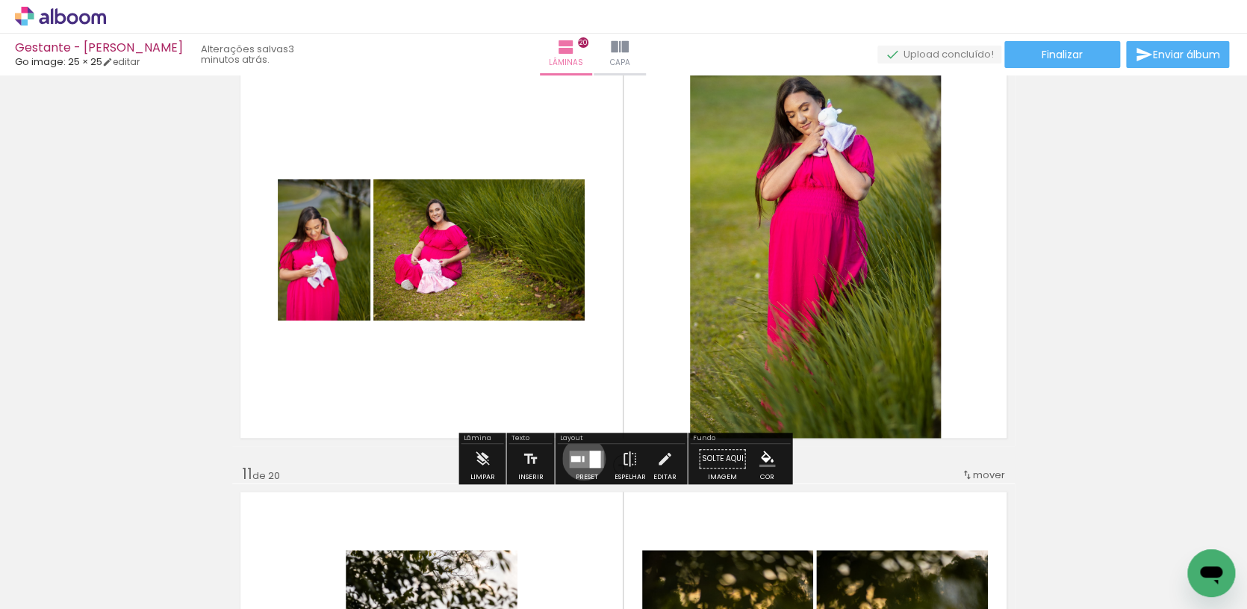
click at [582, 459] on div at bounding box center [583, 458] width 2 height 6
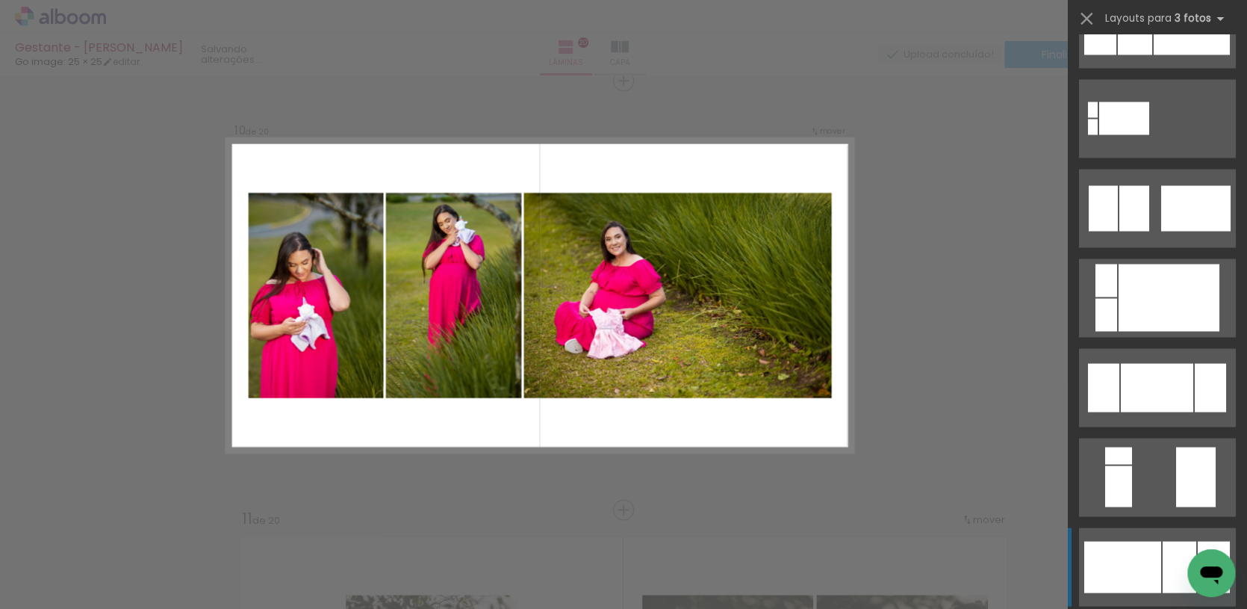
scroll to position [1516, 0]
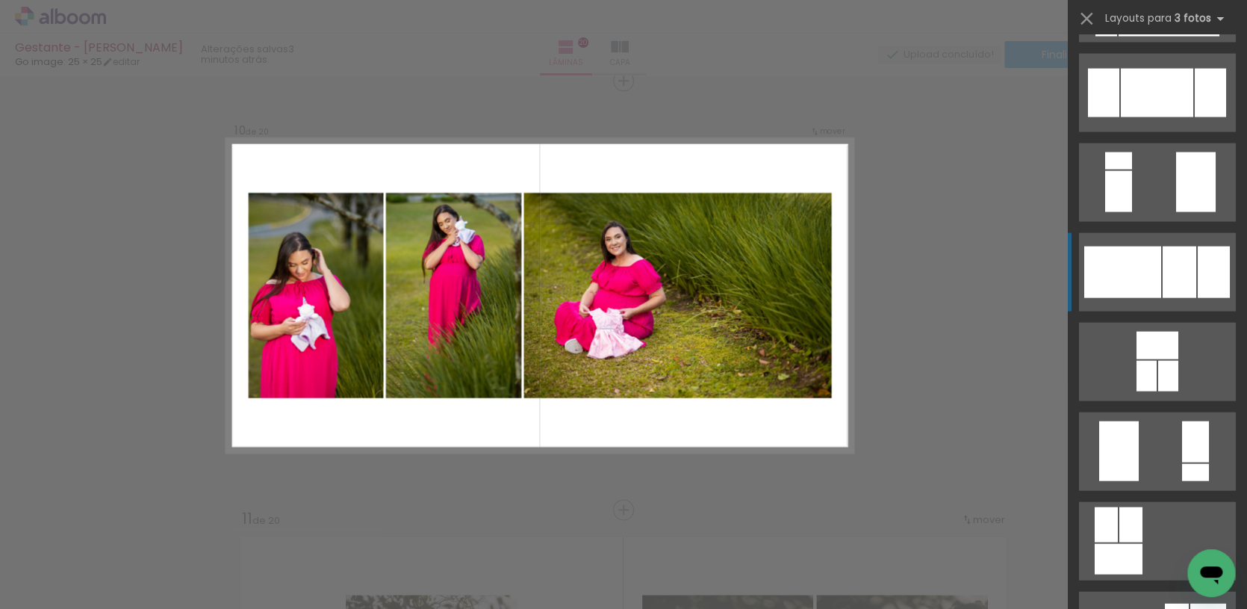
click at [1145, 261] on div at bounding box center [1123, 273] width 77 height 52
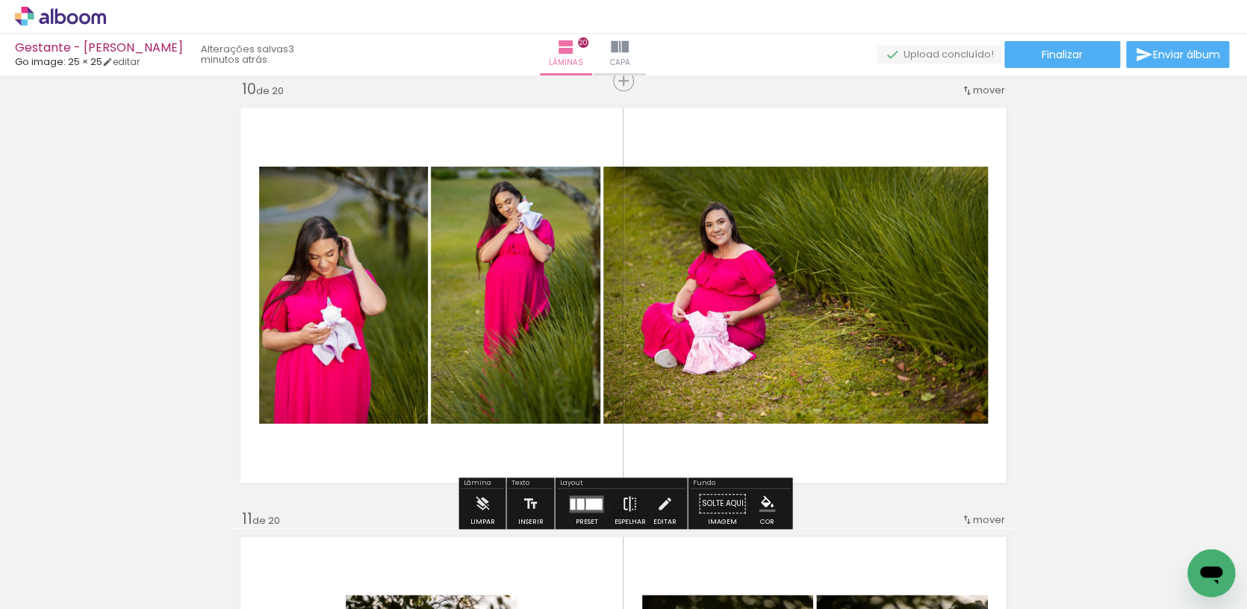
click at [622, 493] on iron-icon at bounding box center [629, 504] width 16 height 30
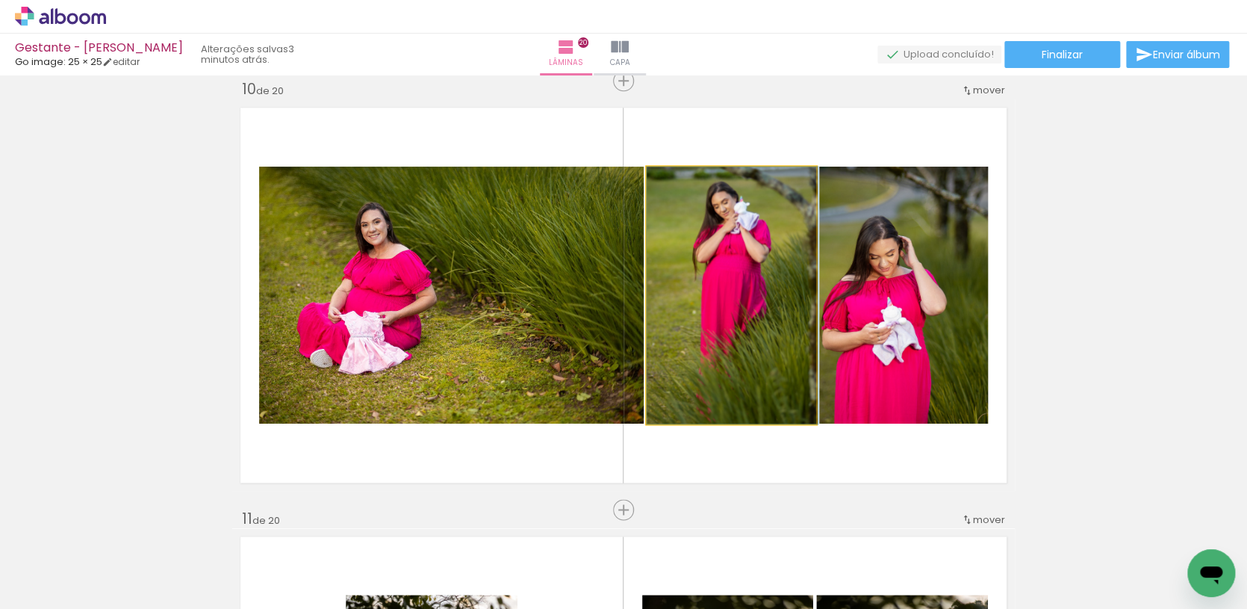
drag, startPoint x: 782, startPoint y: 379, endPoint x: 889, endPoint y: 381, distance: 106.8
click at [0, 0] on slot at bounding box center [0, 0] width 0 height 0
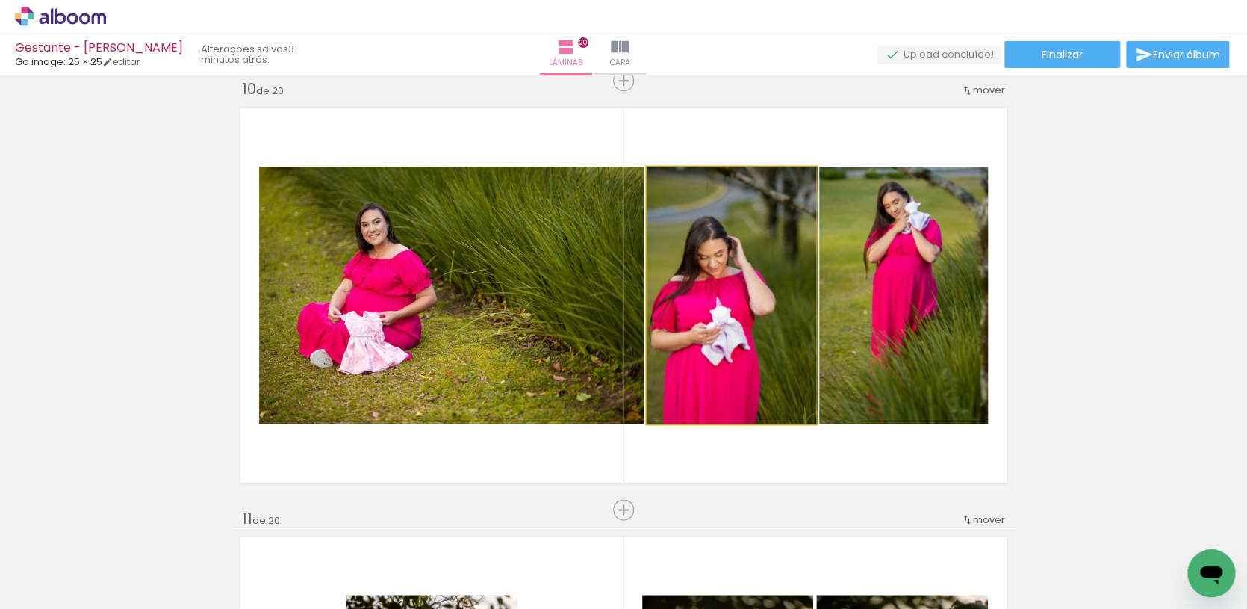
drag, startPoint x: 757, startPoint y: 365, endPoint x: 789, endPoint y: 365, distance: 32.1
click at [789, 365] on div at bounding box center [732, 295] width 171 height 257
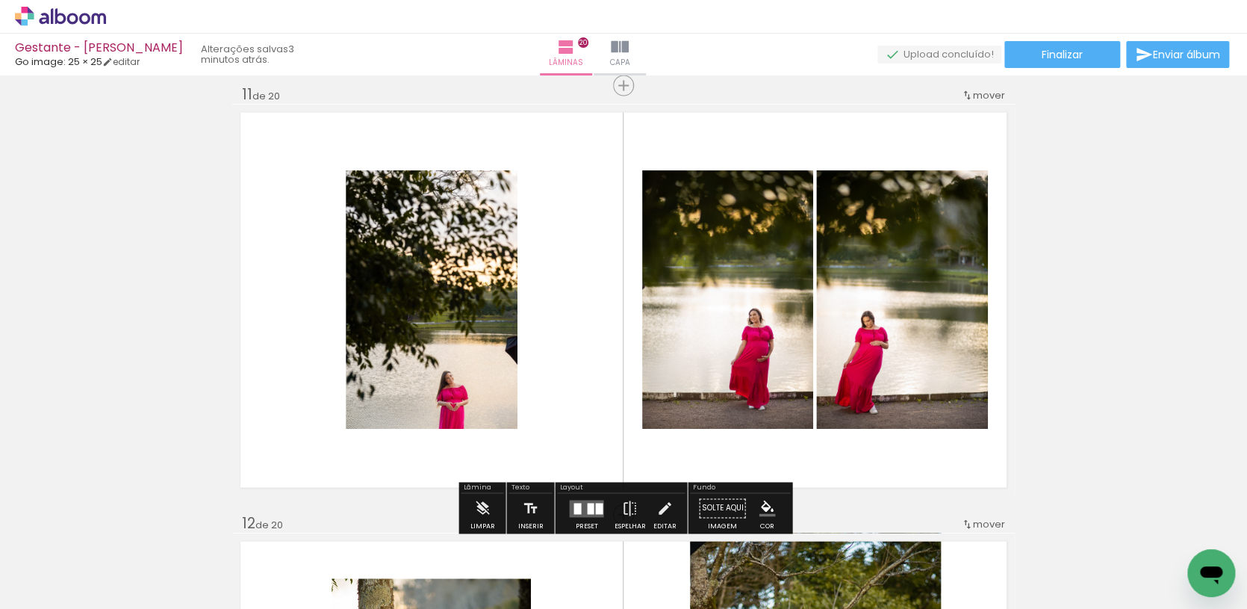
scroll to position [4387, 0]
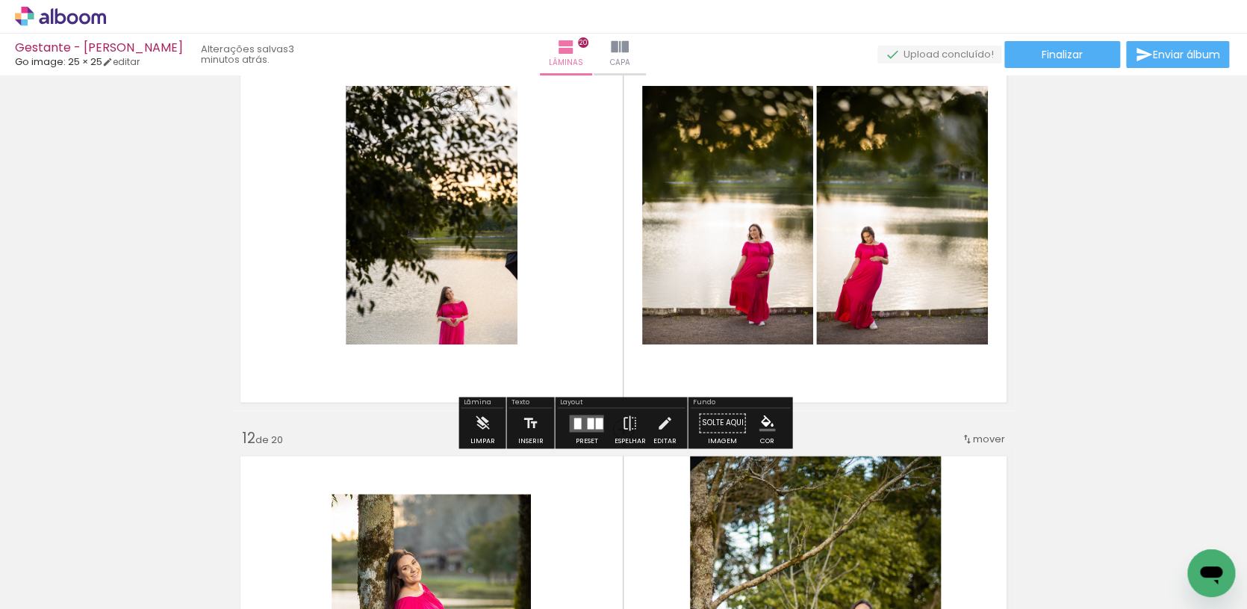
click at [587, 427] on div at bounding box center [590, 423] width 7 height 11
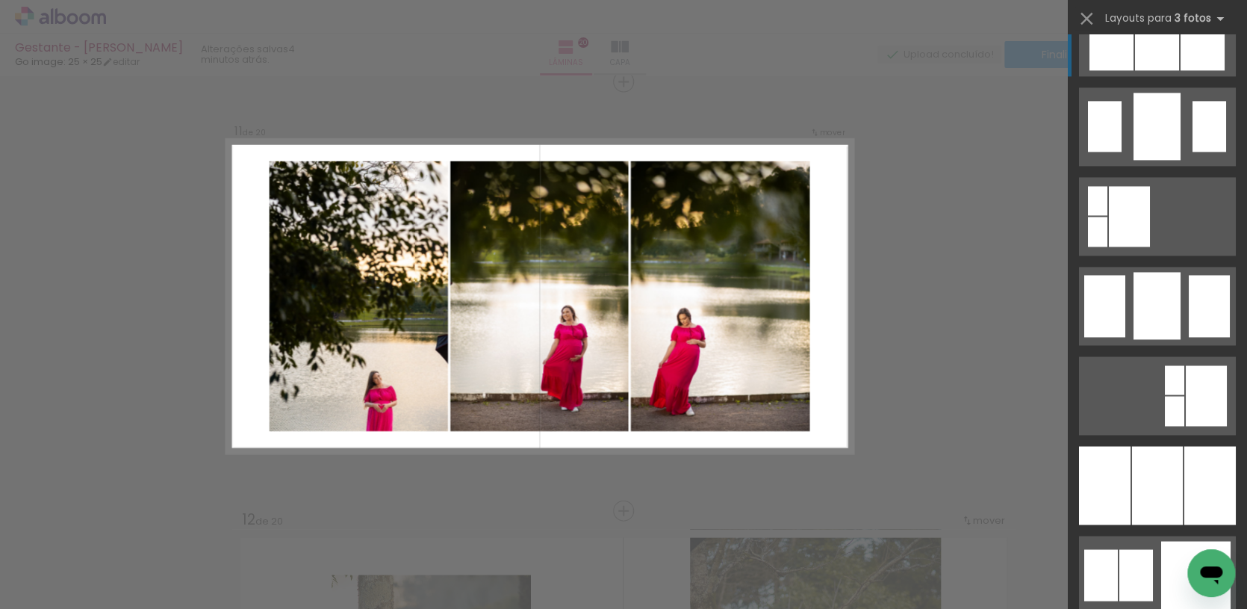
scroll to position [1065, 0]
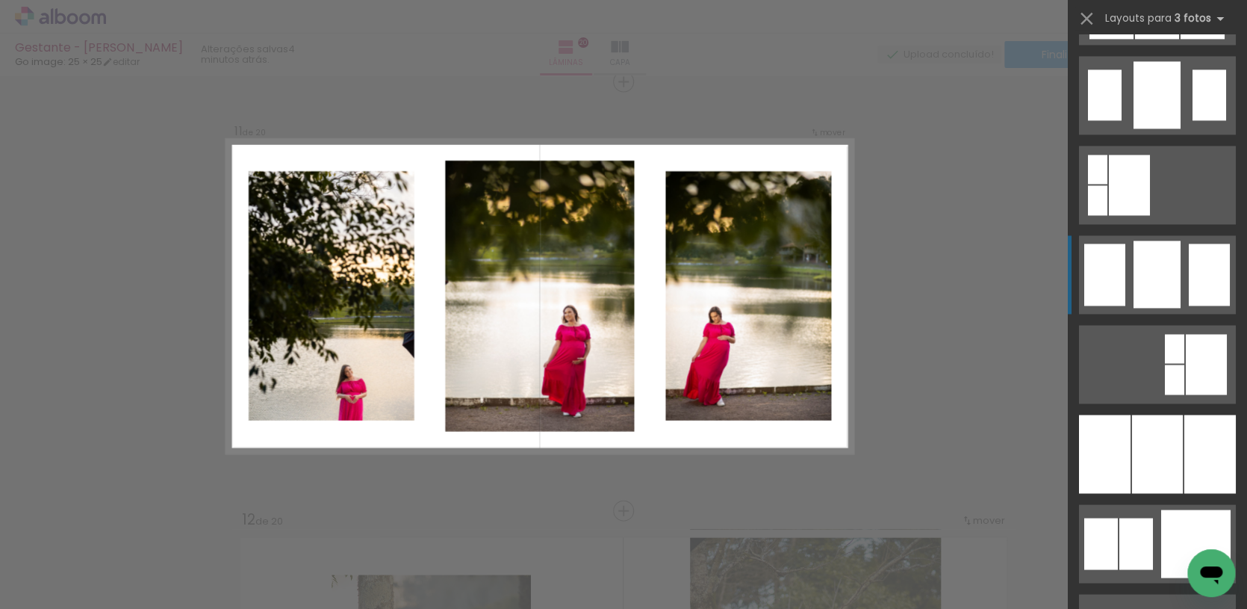
click at [1141, 294] on div at bounding box center [1157, 274] width 47 height 67
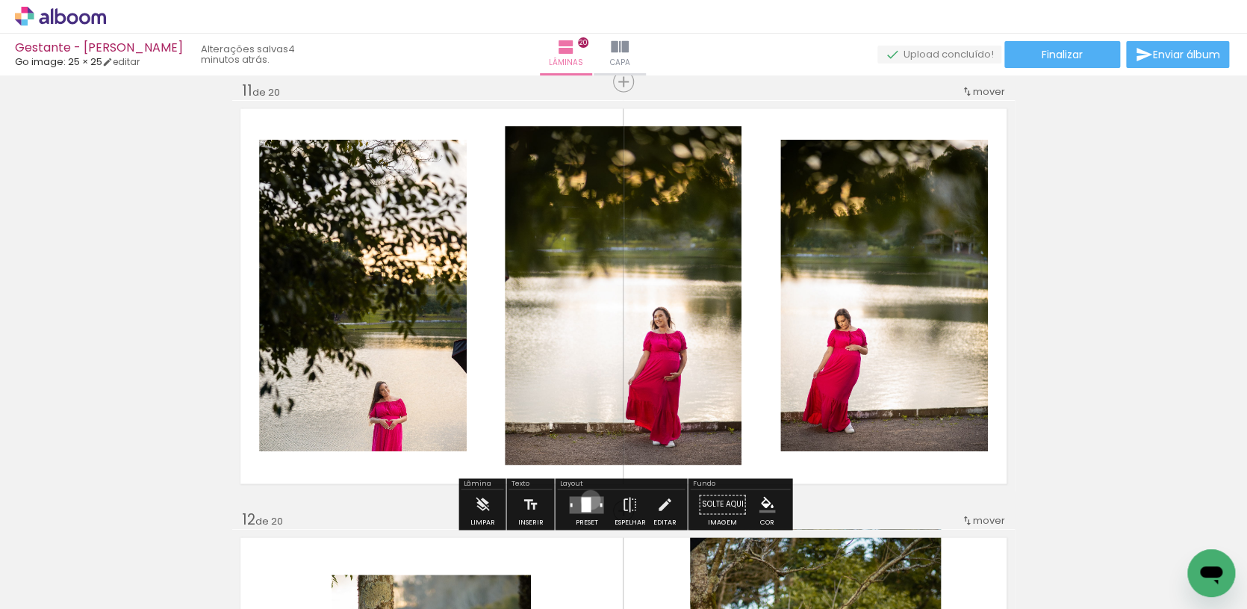
click at [587, 500] on div at bounding box center [586, 503] width 10 height 15
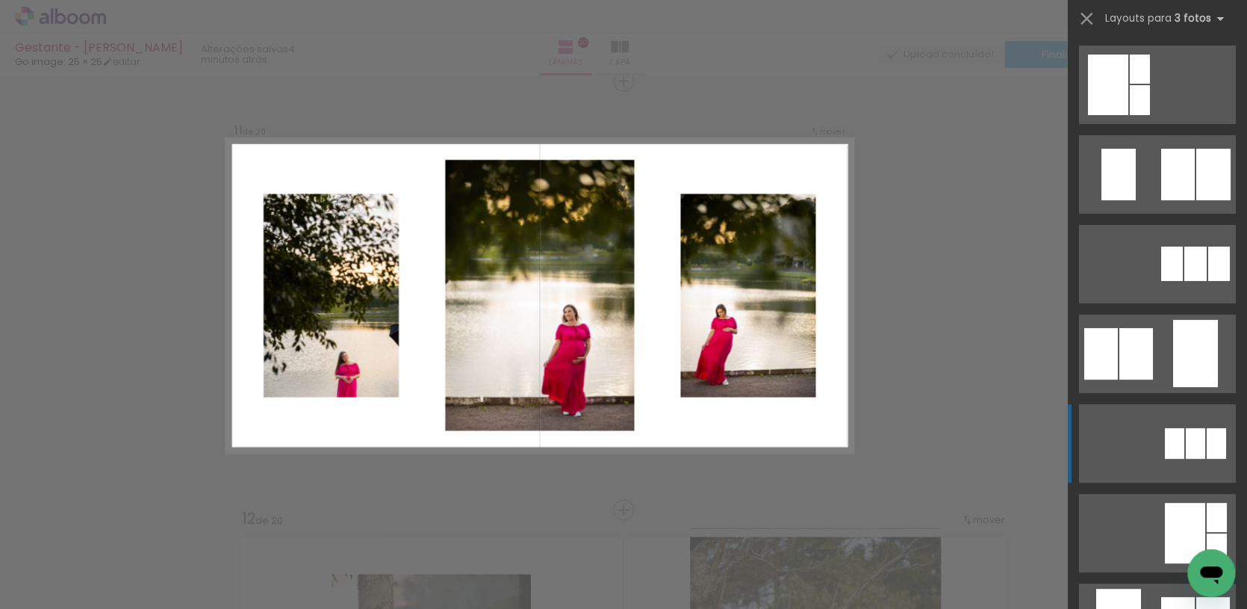
scroll to position [0, 0]
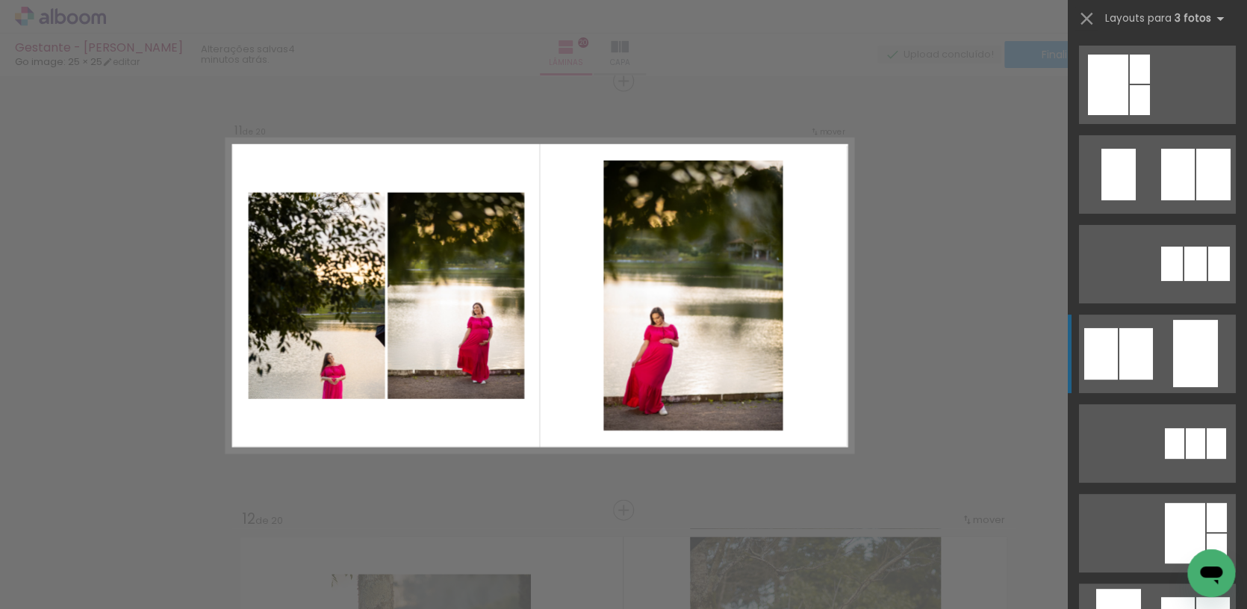
click at [1117, 365] on div at bounding box center [1102, 354] width 34 height 52
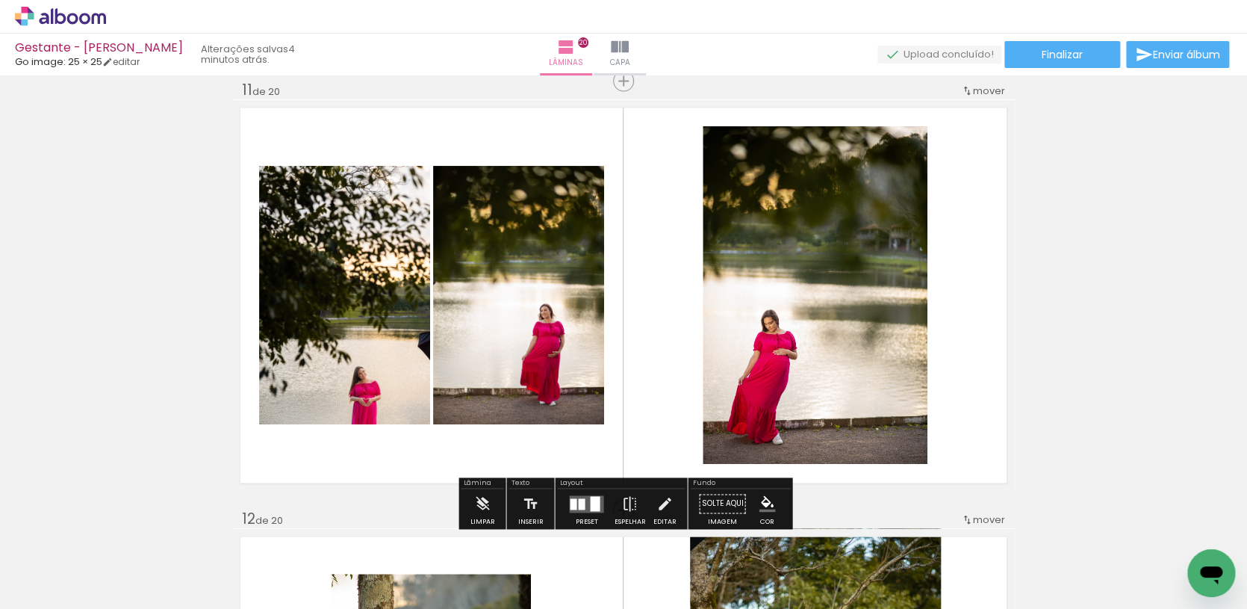
click at [599, 498] on quentale-layouter at bounding box center [586, 502] width 34 height 17
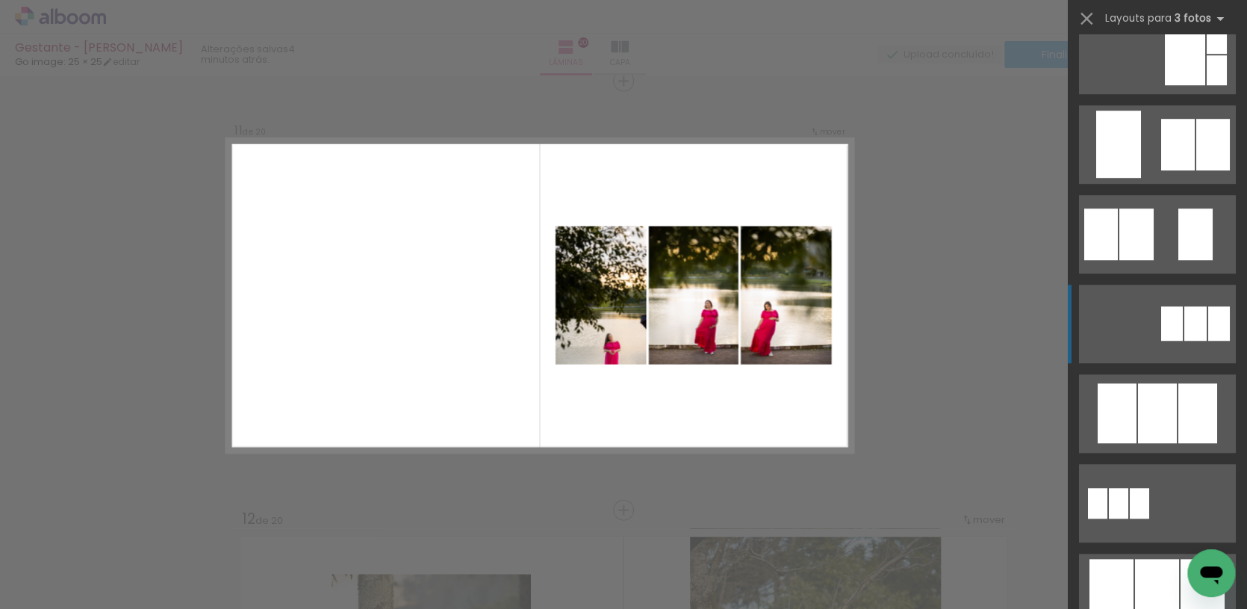
scroll to position [580, 0]
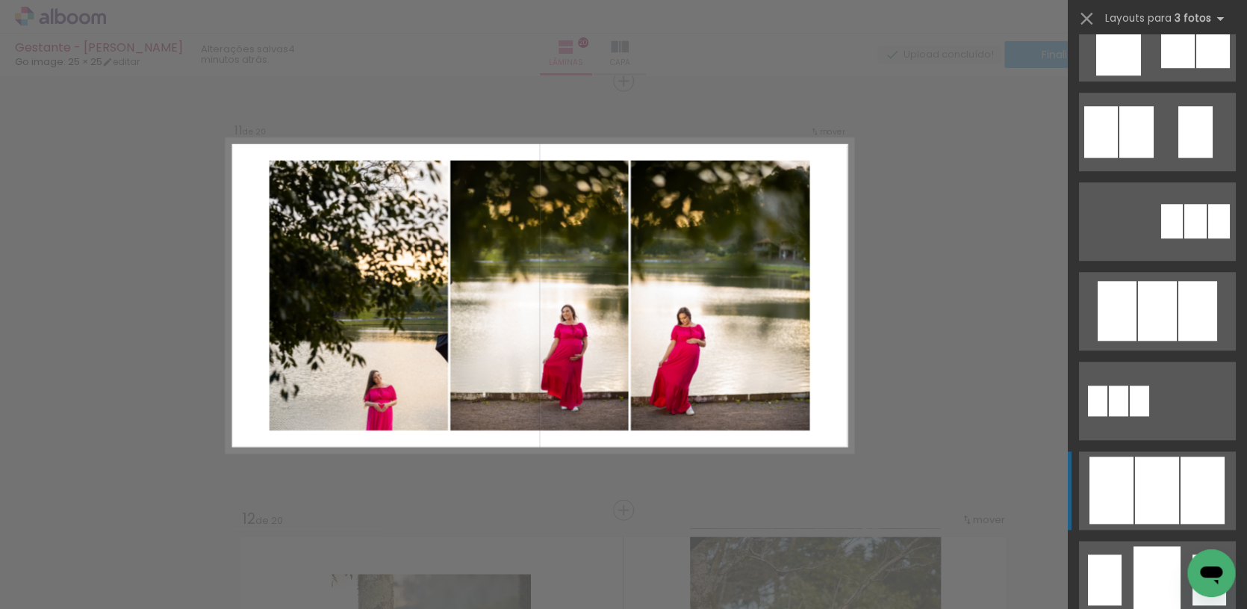
click at [1147, 458] on div at bounding box center [1157, 489] width 44 height 67
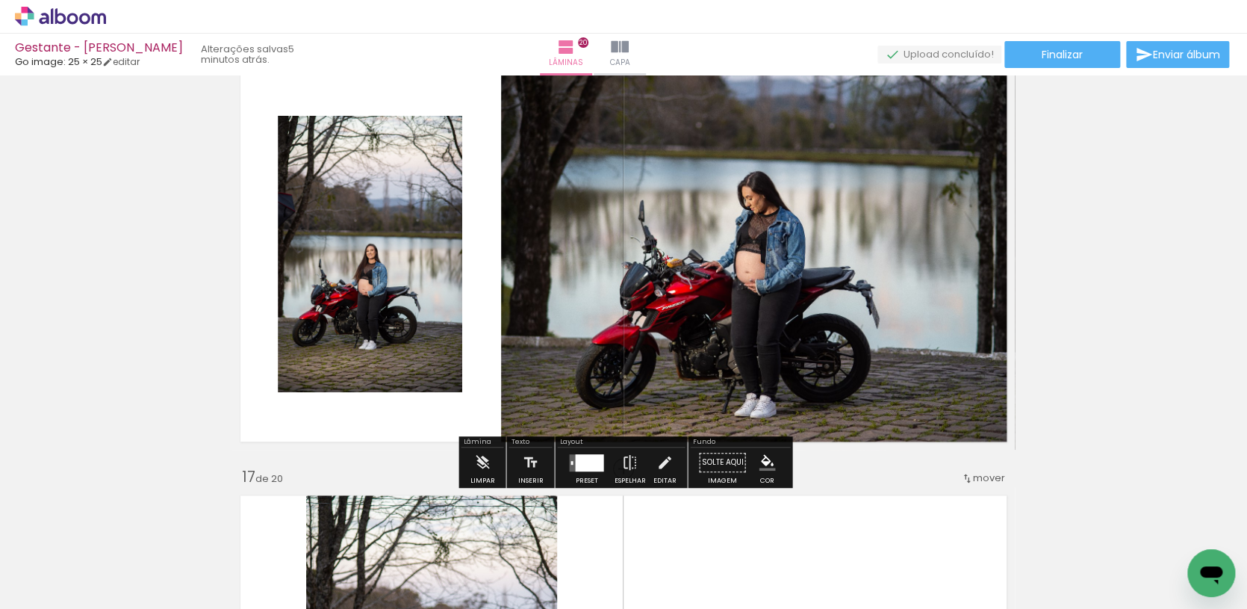
scroll to position [6472, 0]
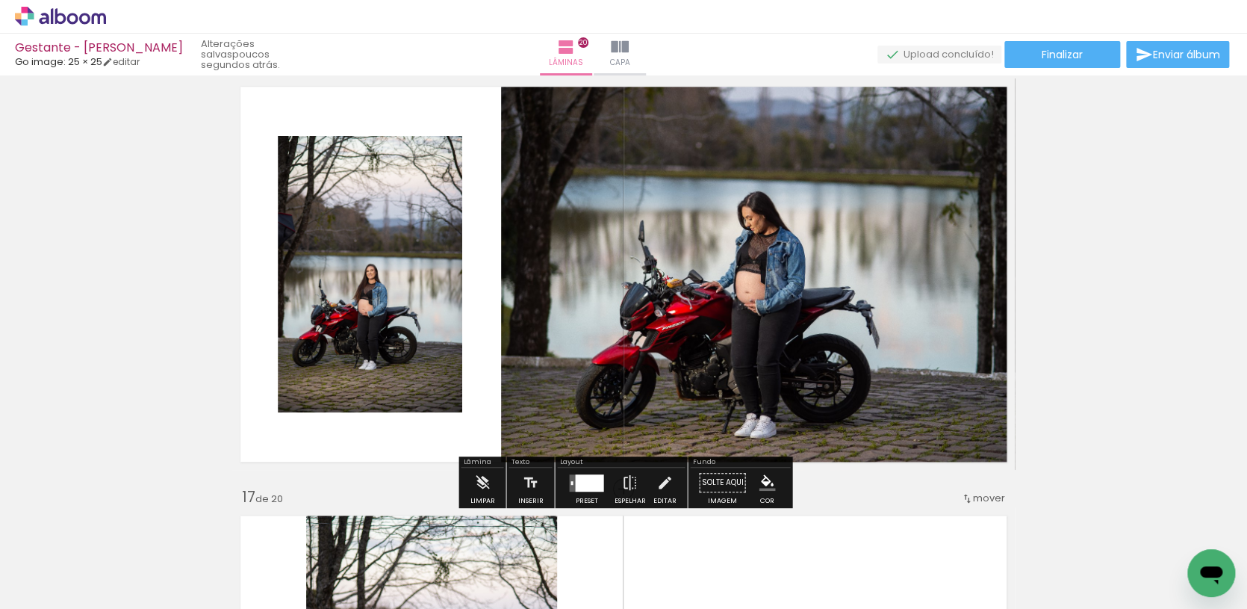
click at [579, 480] on div at bounding box center [589, 482] width 28 height 17
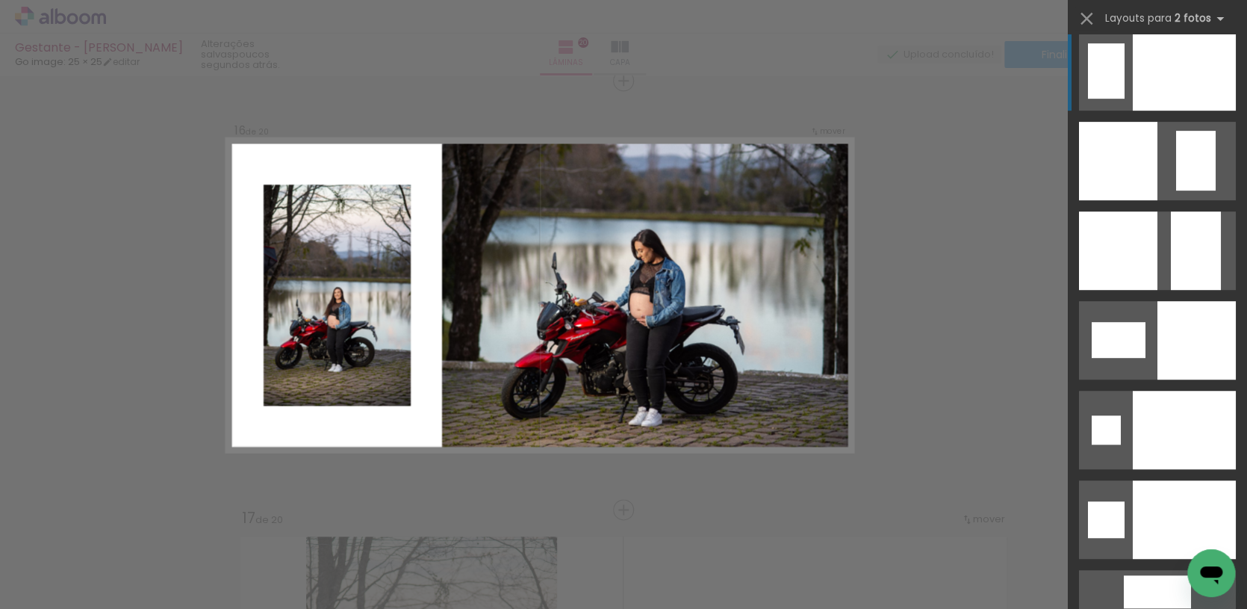
scroll to position [6000, 0]
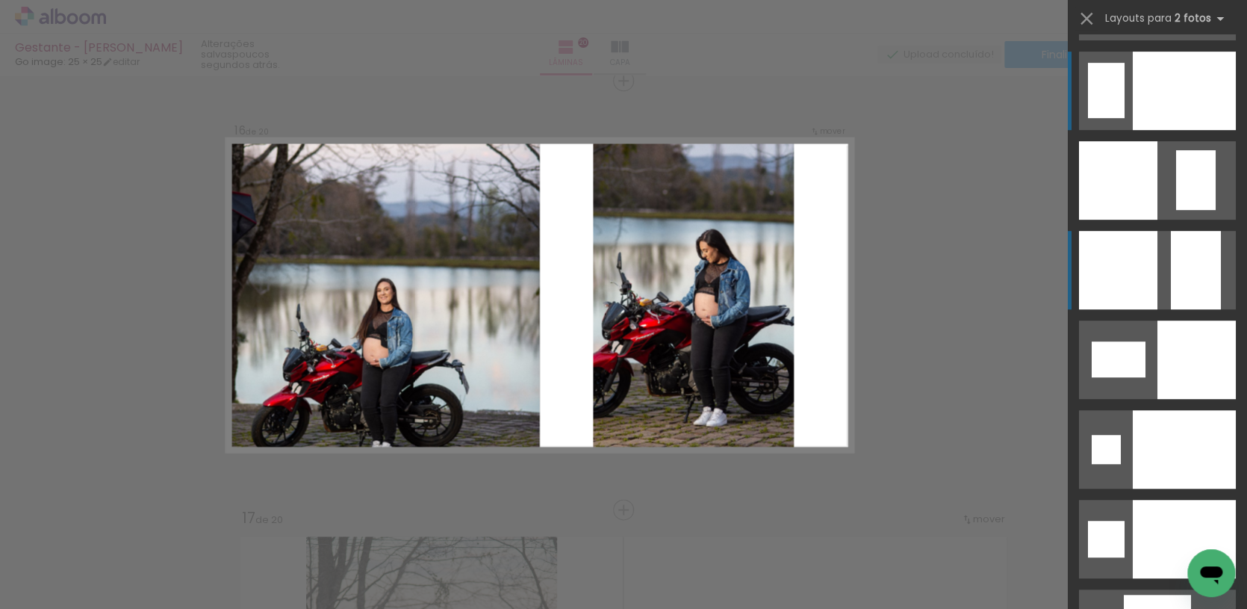
click at [1131, 258] on div at bounding box center [1118, 270] width 78 height 78
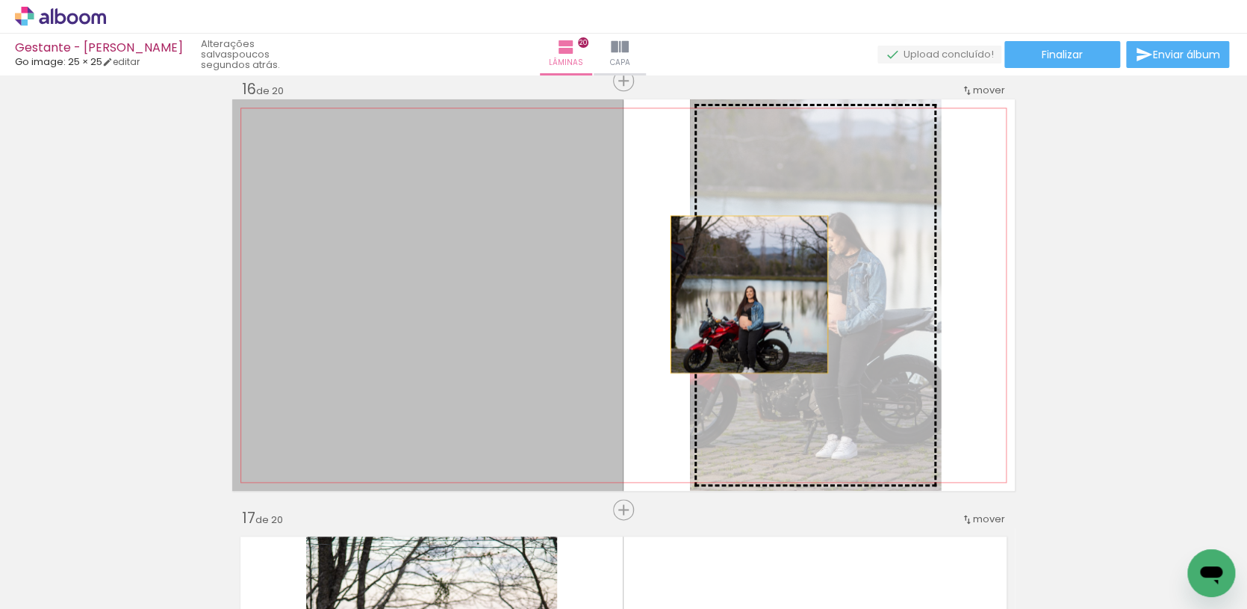
drag, startPoint x: 596, startPoint y: 290, endPoint x: 769, endPoint y: 294, distance: 172.6
click at [0, 0] on slot at bounding box center [0, 0] width 0 height 0
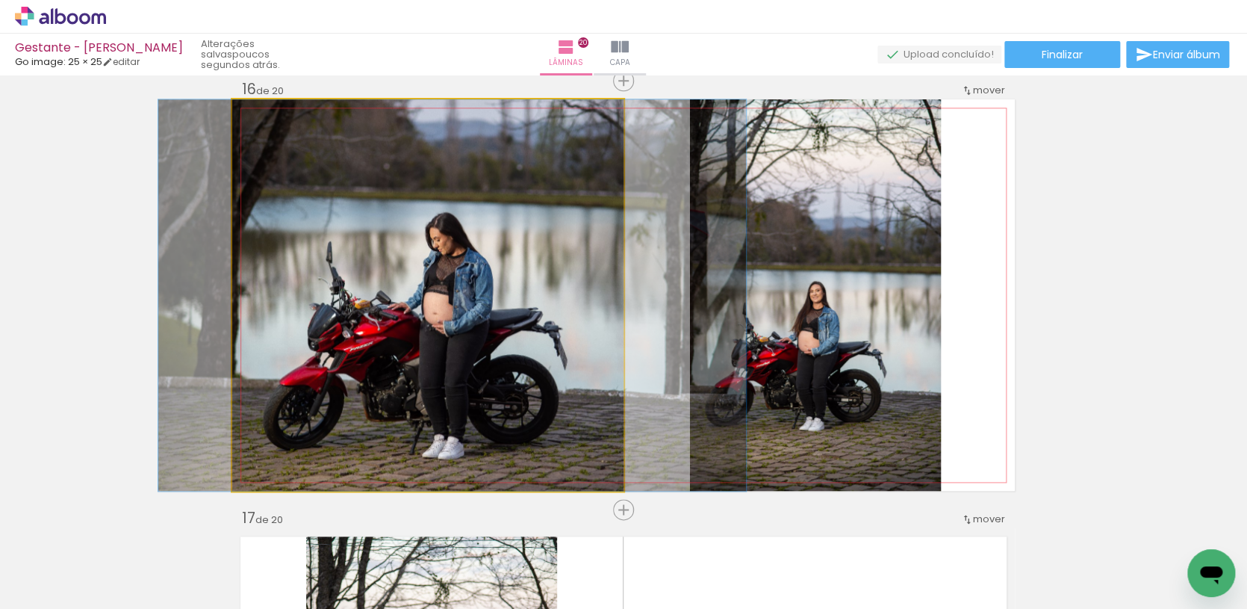
drag, startPoint x: 530, startPoint y: 338, endPoint x: 554, endPoint y: 338, distance: 24.7
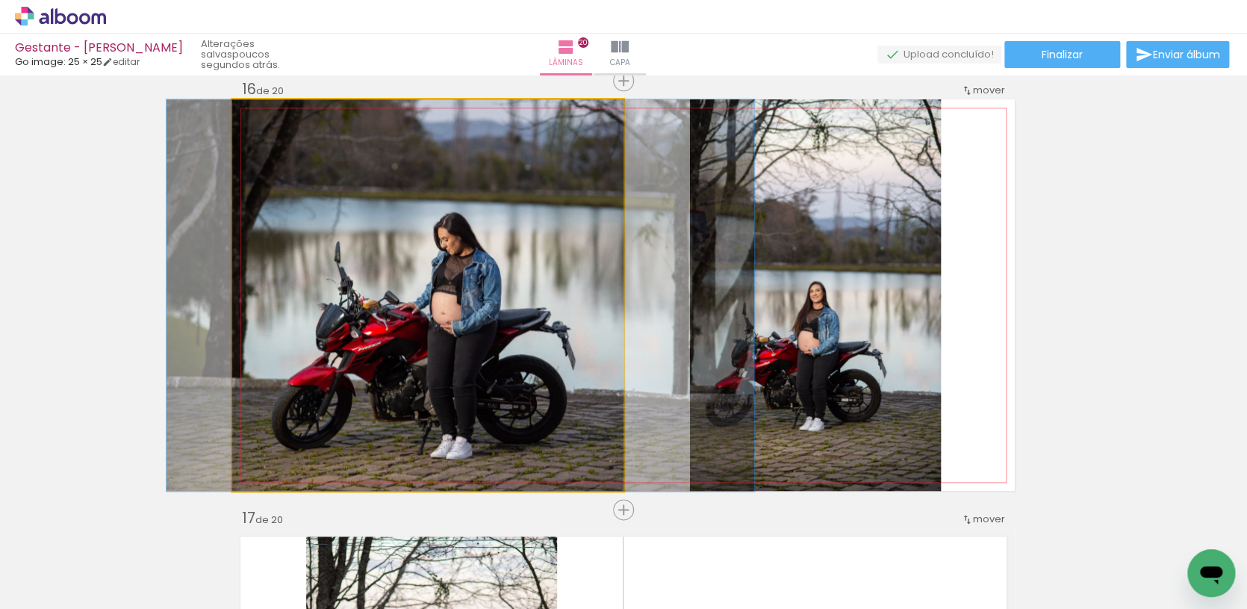
drag, startPoint x: 557, startPoint y: 333, endPoint x: 565, endPoint y: 332, distance: 8.3
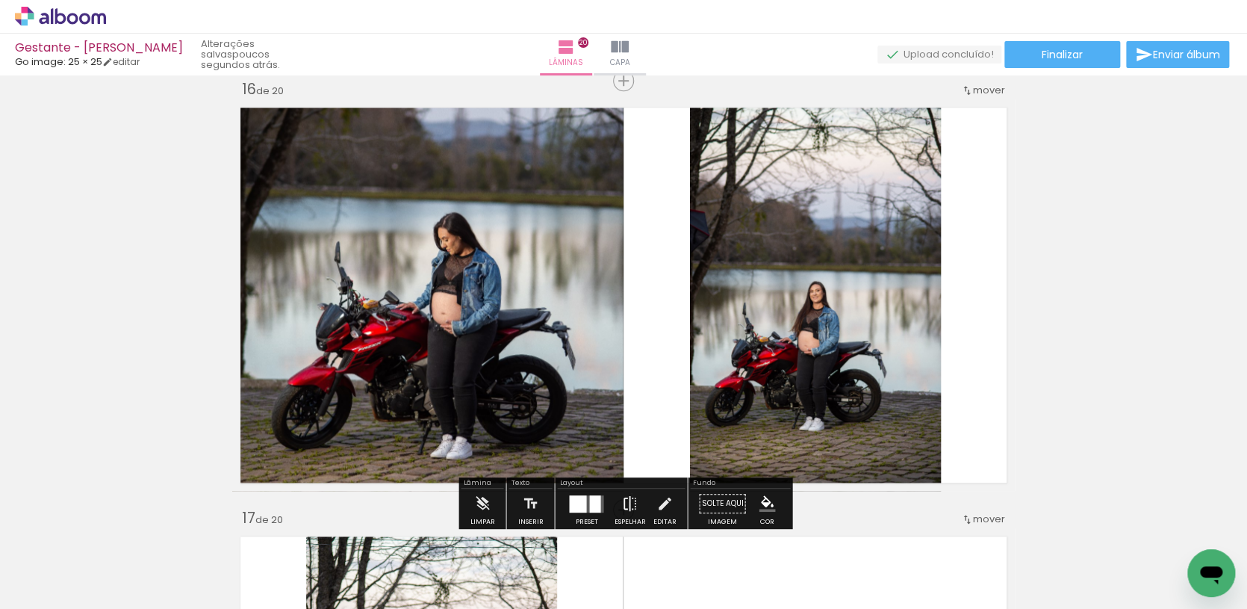
click at [628, 493] on iron-icon at bounding box center [629, 504] width 16 height 30
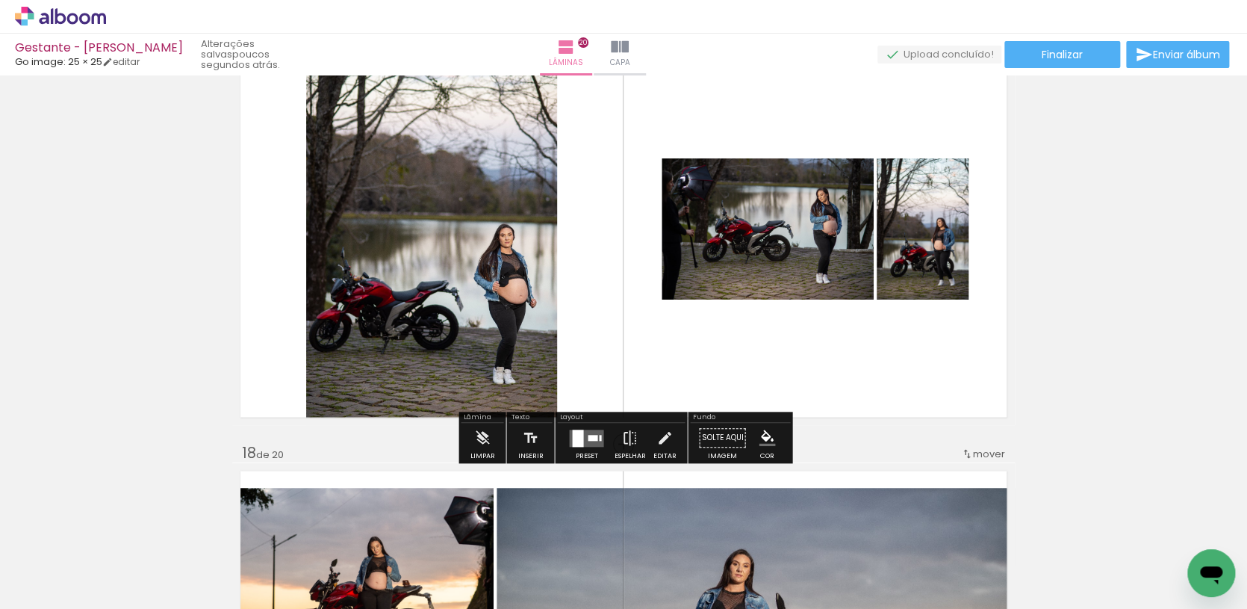
scroll to position [6917, 0]
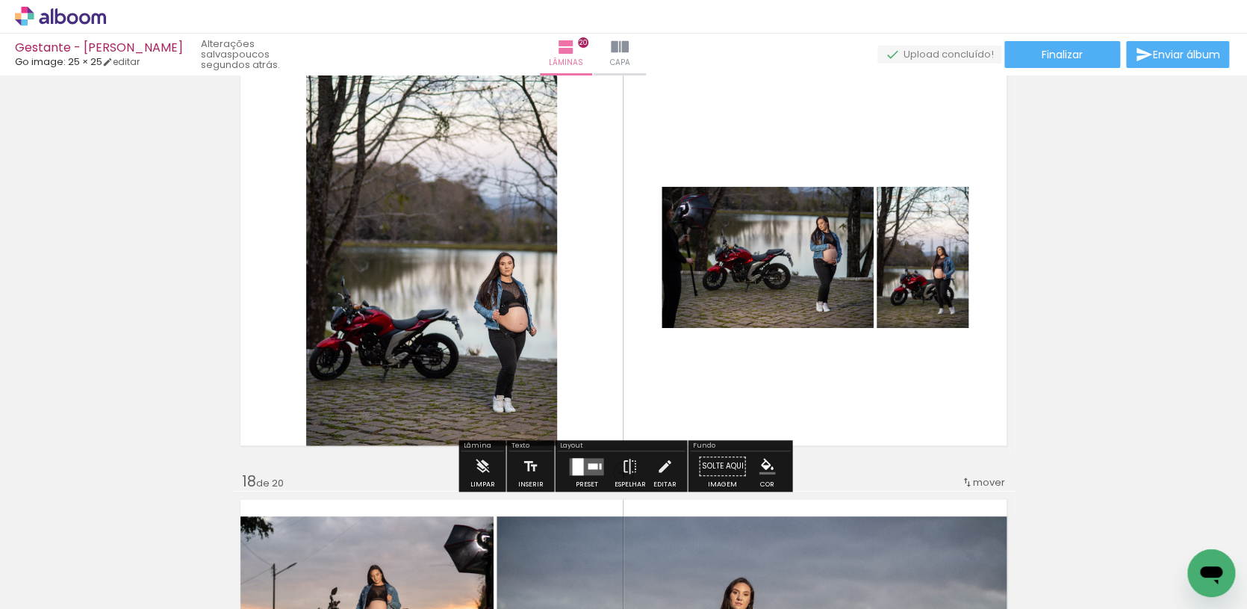
click at [601, 458] on div at bounding box center [586, 466] width 40 height 30
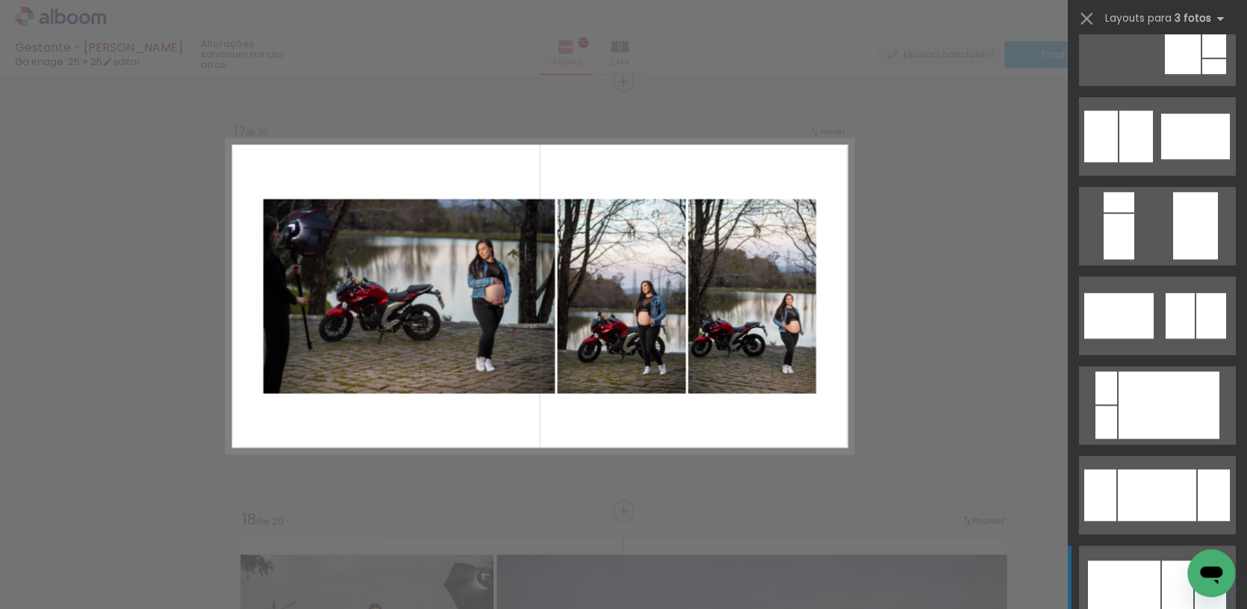
scroll to position [438, 0]
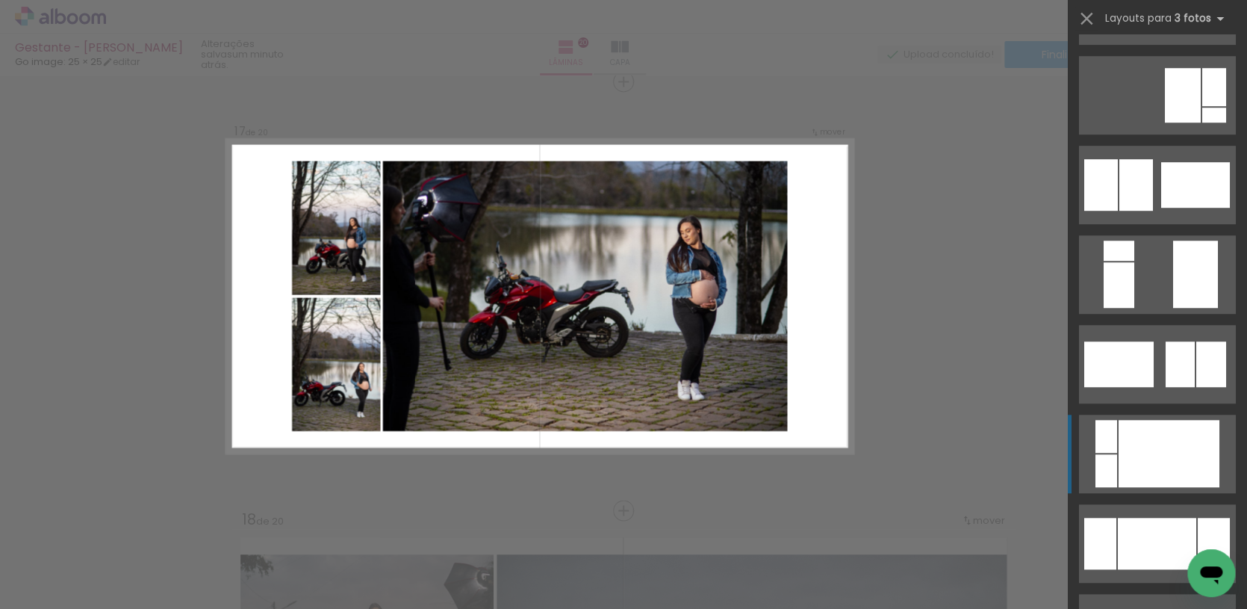
click at [1151, 447] on div at bounding box center [1169, 453] width 101 height 67
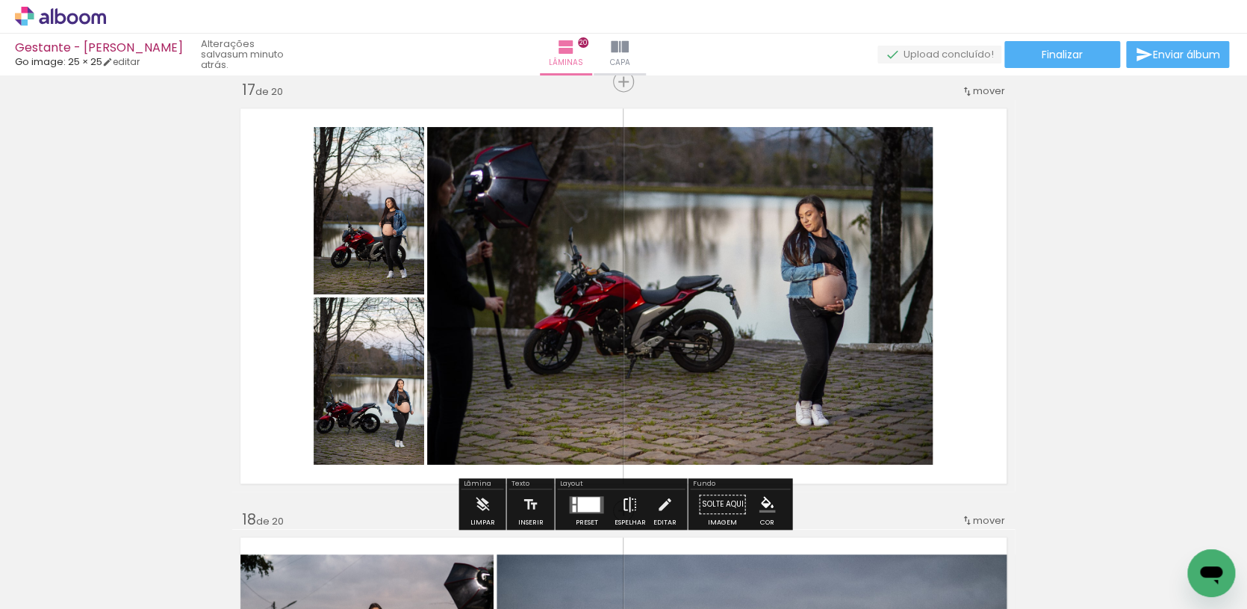
click at [623, 505] on iron-icon at bounding box center [629, 504] width 16 height 30
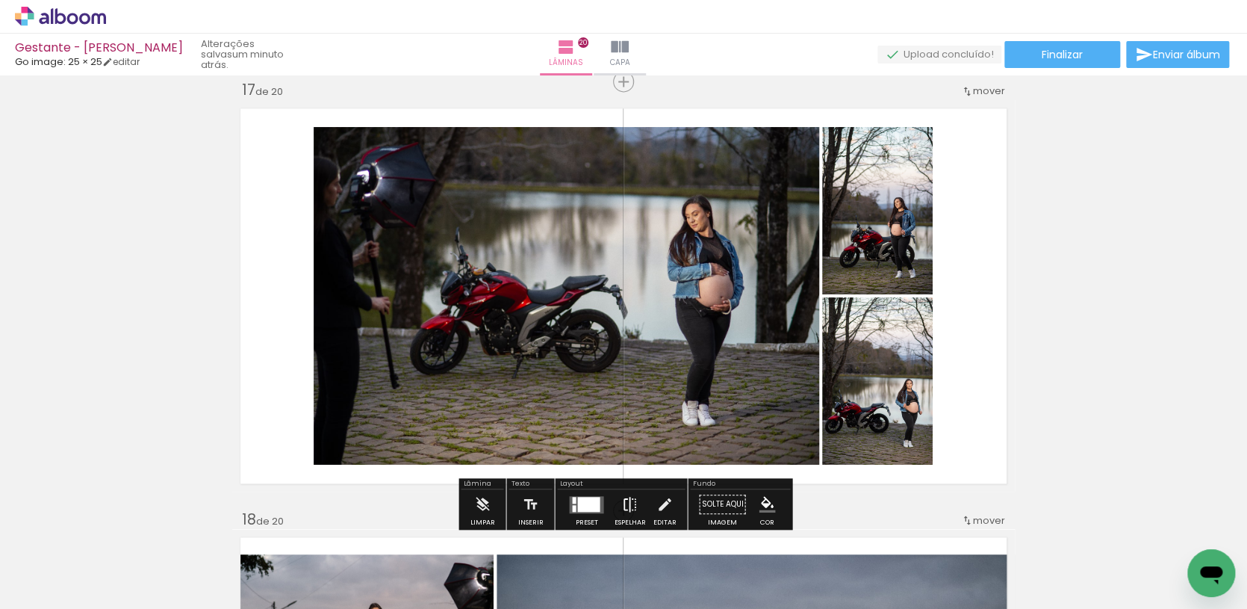
click at [622, 499] on iron-icon at bounding box center [629, 504] width 16 height 30
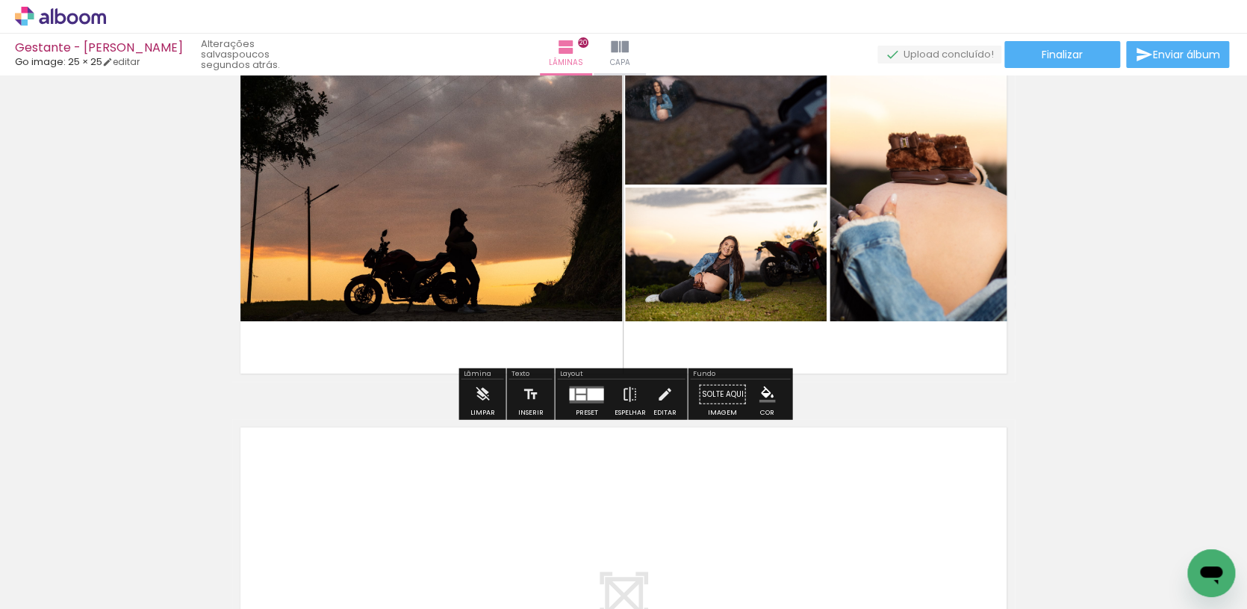
scroll to position [8170, 0]
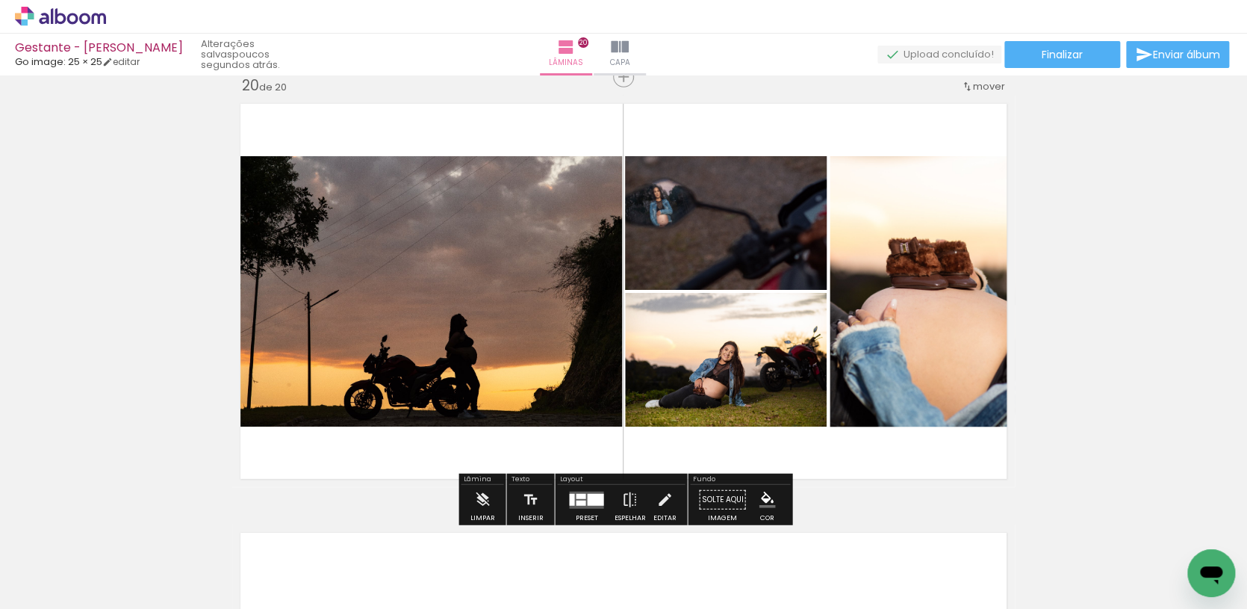
click at [598, 493] on div at bounding box center [595, 499] width 16 height 12
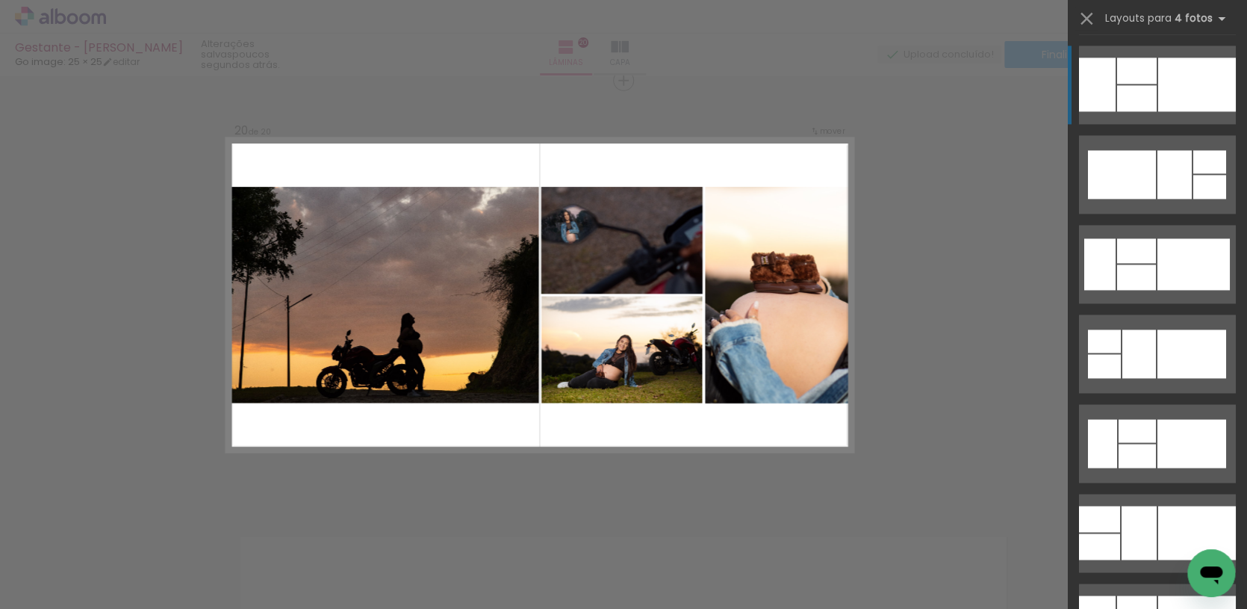
scroll to position [8165, 0]
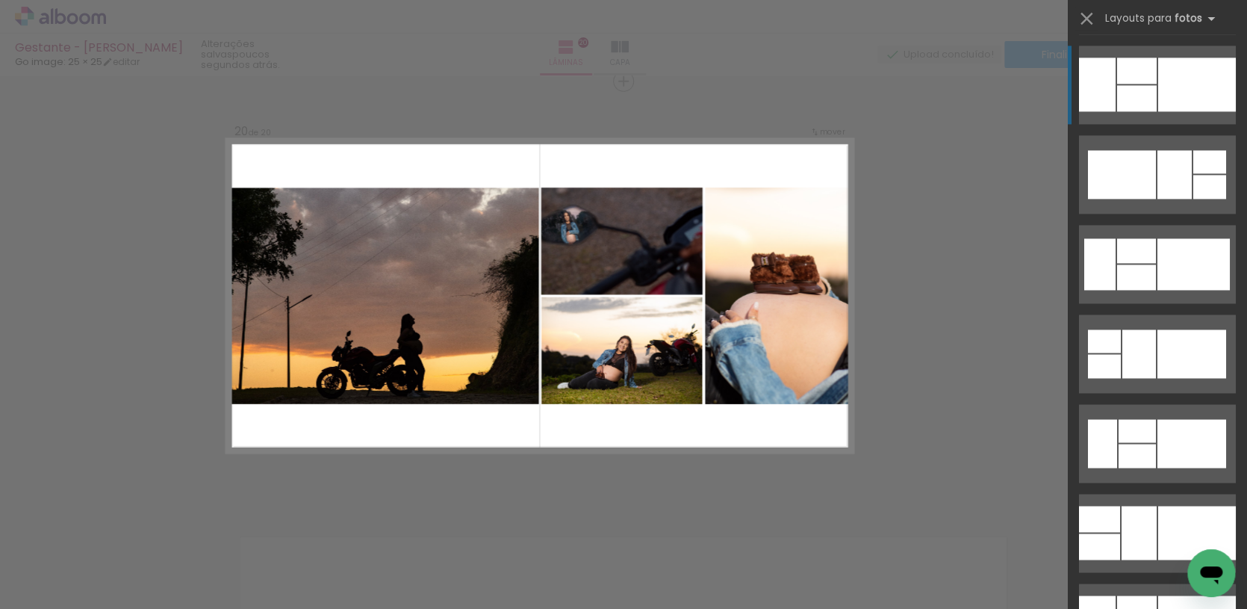
click at [1084, 15] on iron-icon at bounding box center [1086, 18] width 21 height 21
